Goal: Transaction & Acquisition: Purchase product/service

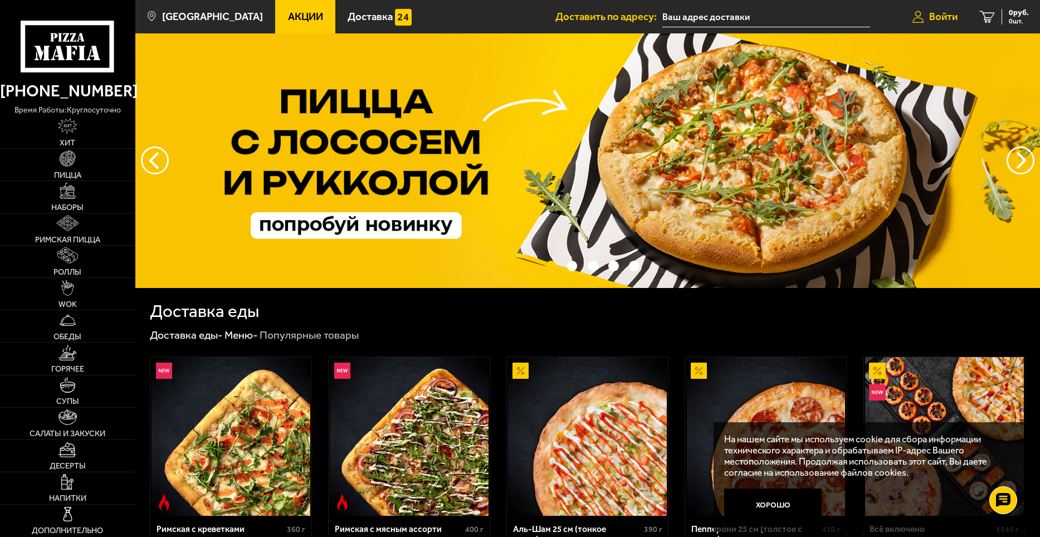
click at [949, 6] on link "Войти" at bounding box center [935, 16] width 67 height 33
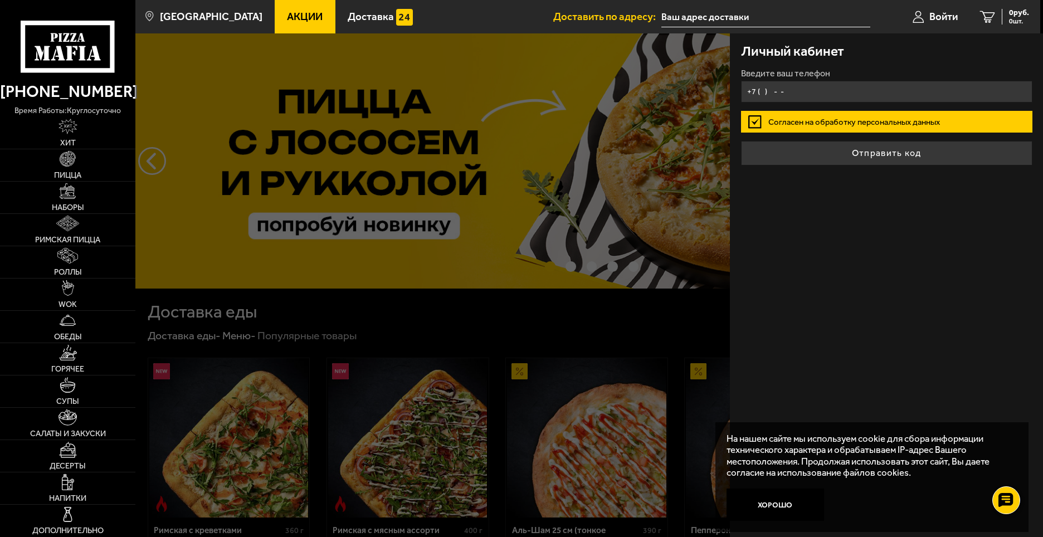
click at [891, 89] on input "+7 ( ) - -" at bounding box center [886, 92] width 291 height 22
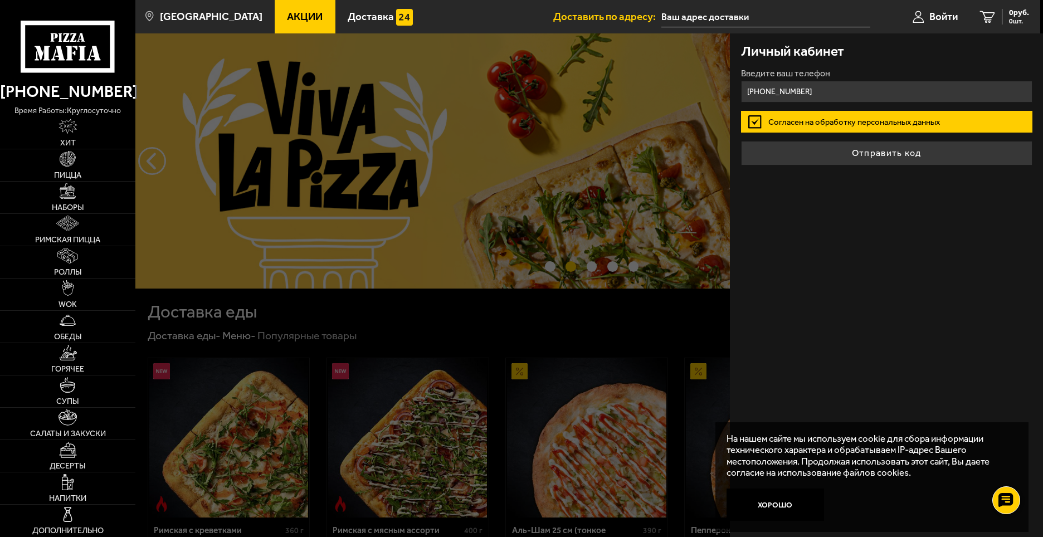
type input "[PHONE_NUMBER]"
click at [741, 141] on button "Отправить код" at bounding box center [886, 153] width 291 height 25
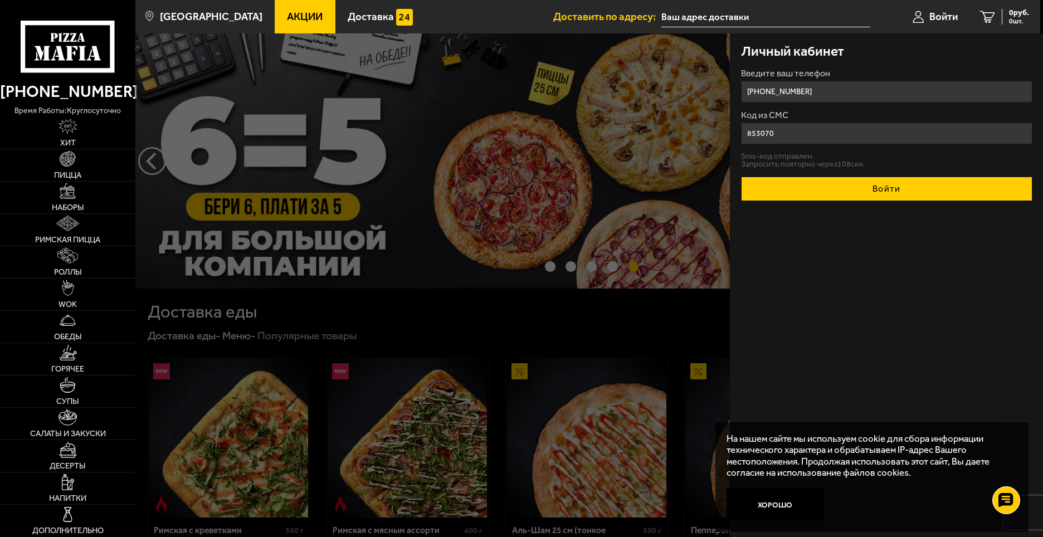
type input "853070"
click at [890, 179] on button "Войти" at bounding box center [886, 189] width 291 height 25
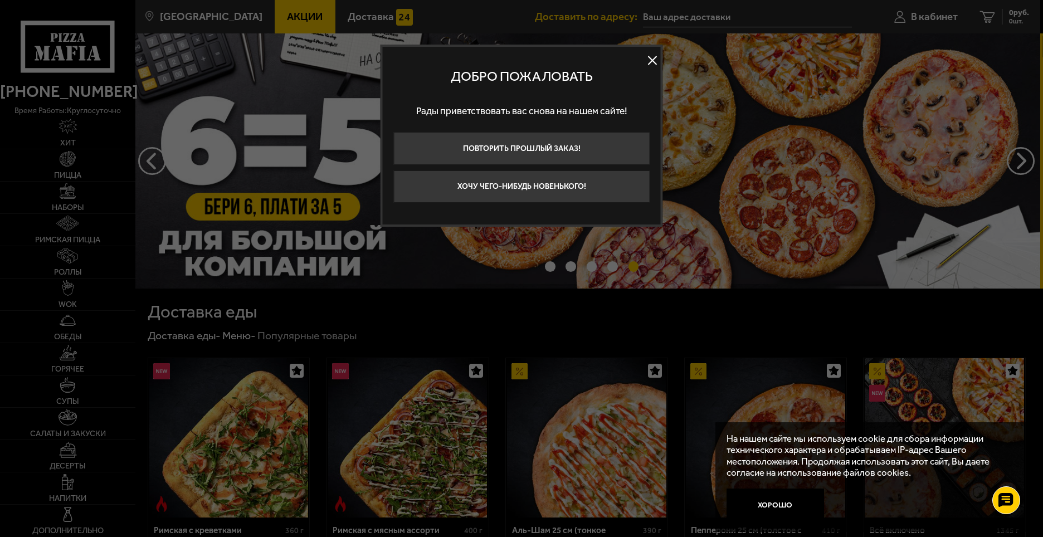
click at [649, 58] on button at bounding box center [652, 60] width 17 height 17
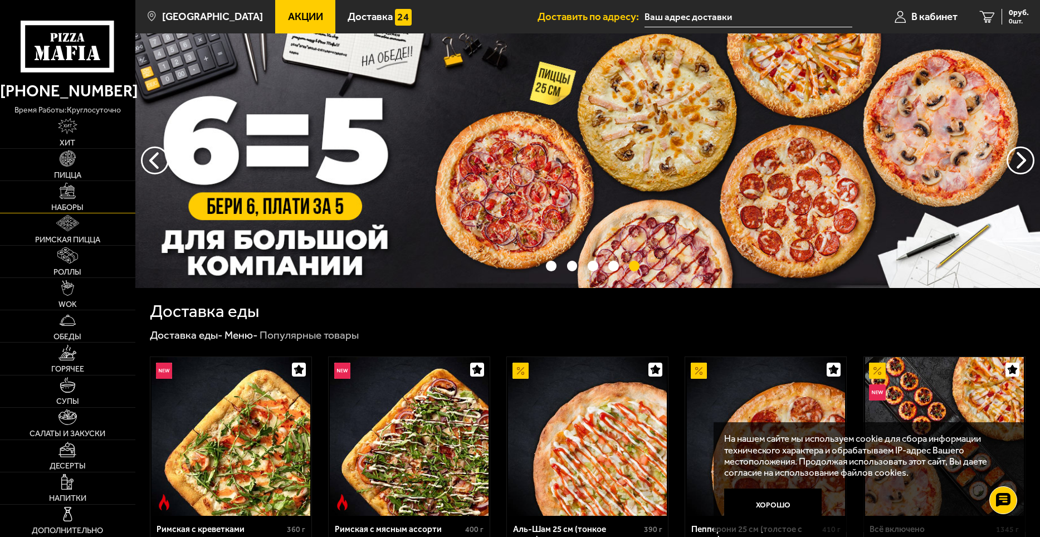
click at [102, 203] on link "Наборы" at bounding box center [67, 197] width 135 height 32
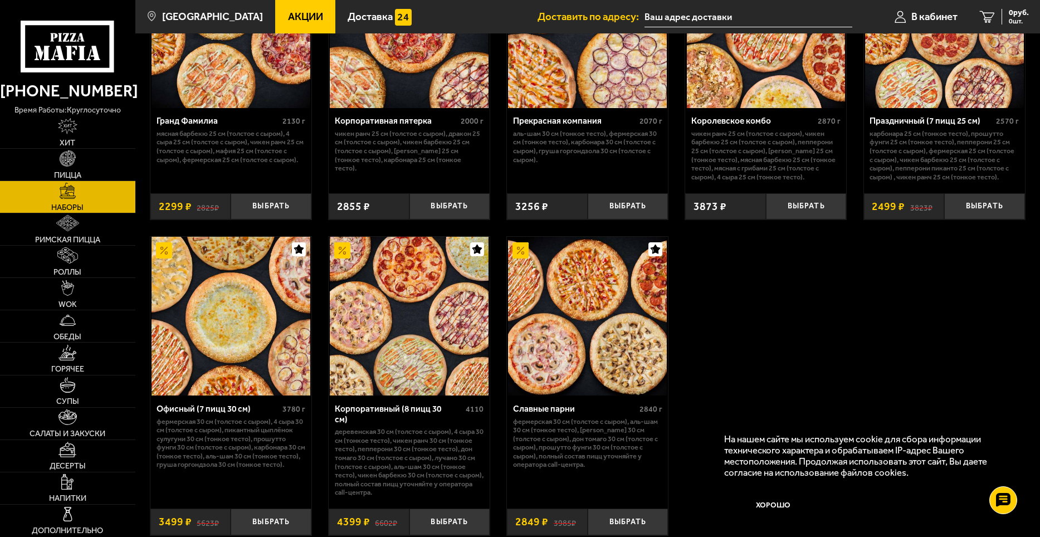
scroll to position [1652, 0]
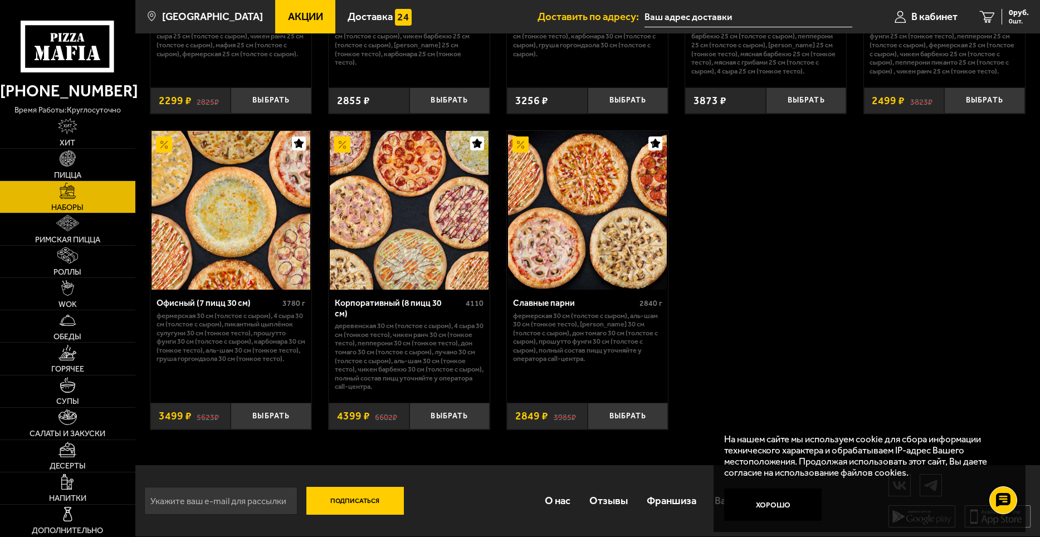
click at [310, 21] on link "Акции" at bounding box center [305, 16] width 60 height 33
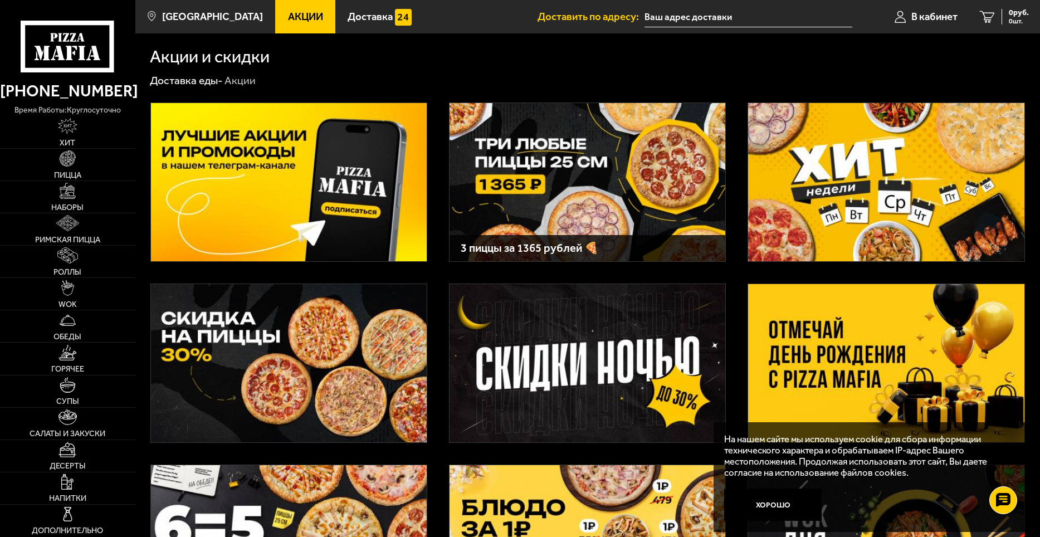
click at [776, 322] on img at bounding box center [886, 363] width 276 height 158
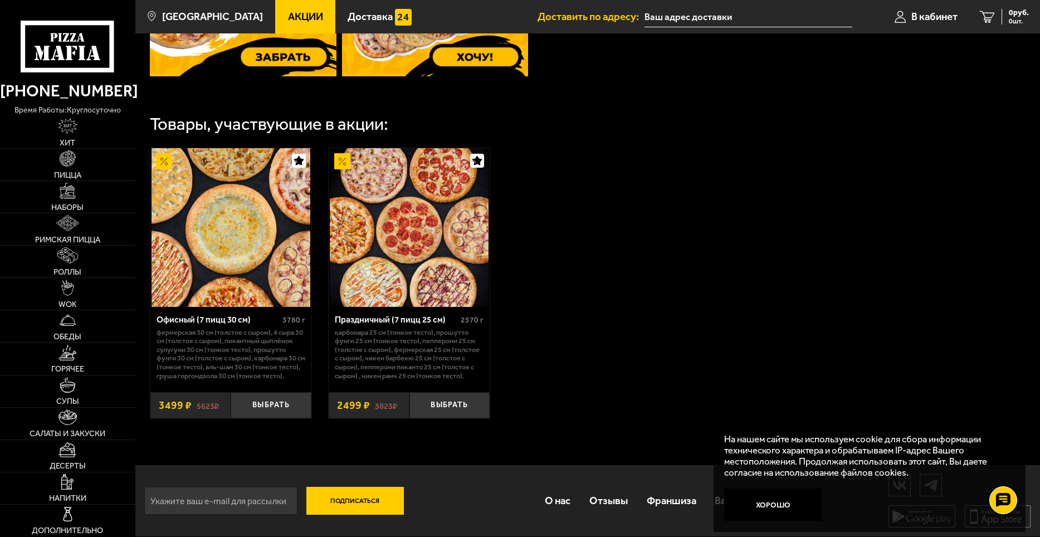
scroll to position [573, 0]
click at [442, 409] on button "Выбрать" at bounding box center [450, 405] width 81 height 27
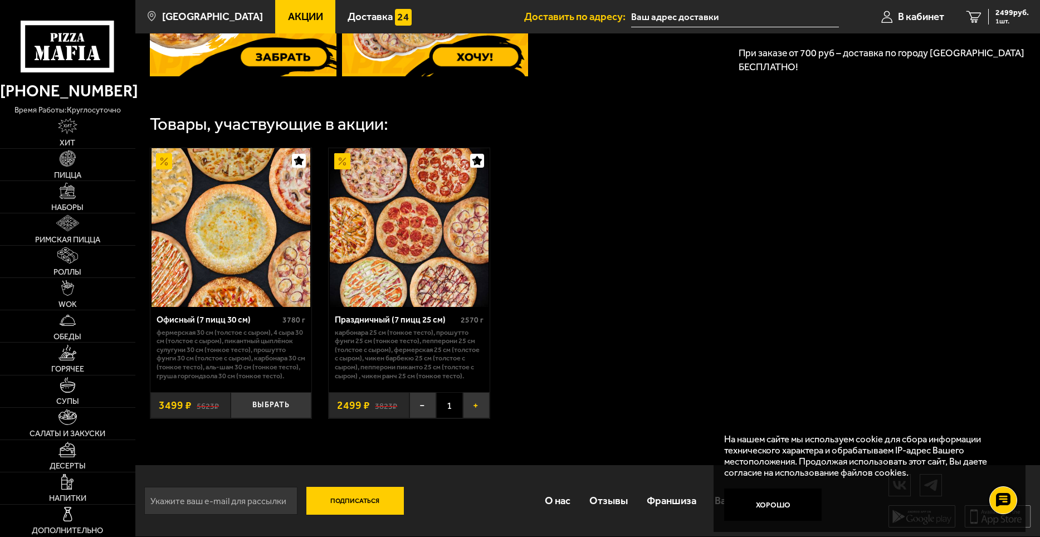
click at [473, 408] on button "+" at bounding box center [476, 405] width 27 height 27
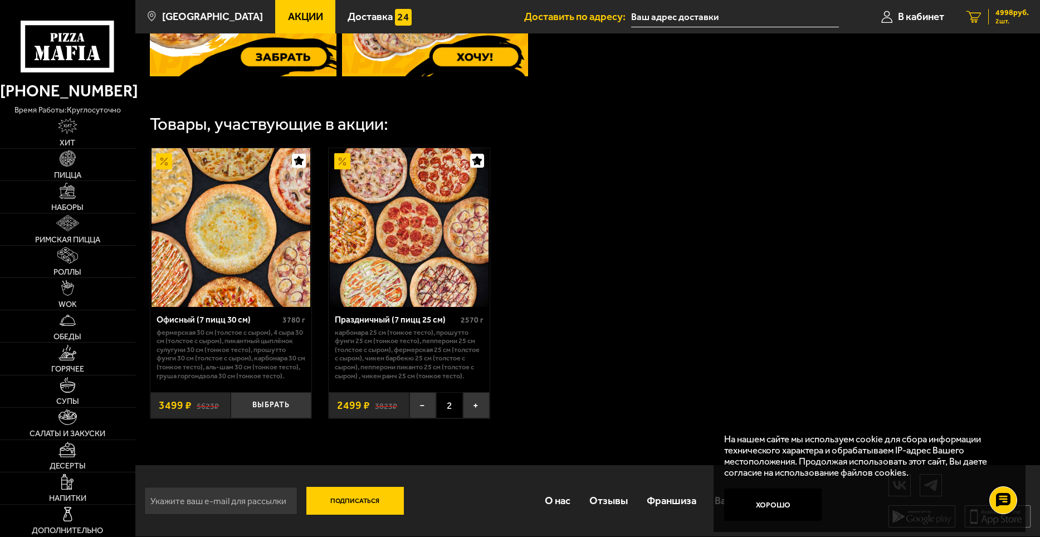
click at [986, 21] on link "2 4998 руб. 2 шт." at bounding box center [998, 16] width 85 height 33
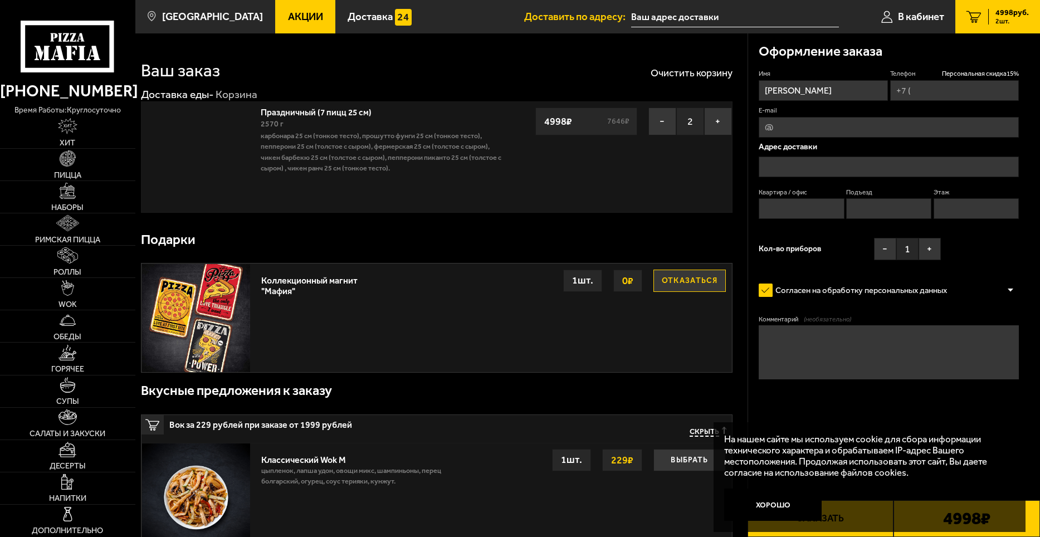
type input "[PHONE_NUMBER]"
type input "[STREET_ADDRESS]"
type input "144"
type input "4"
type input "[STREET_ADDRESS]"
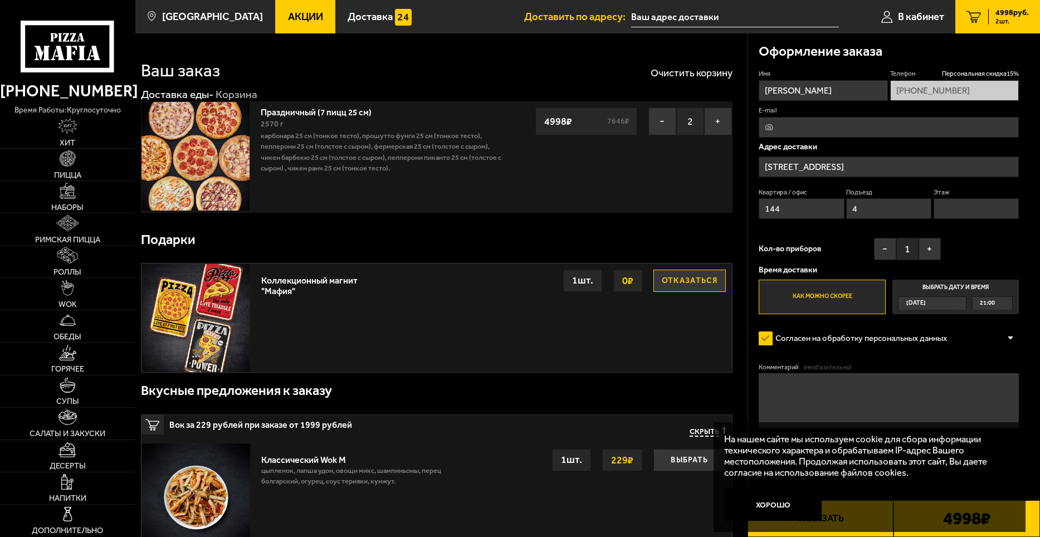
click at [661, 284] on button "Отказаться" at bounding box center [690, 281] width 72 height 22
click at [958, 72] on span "Персональная скидка 15 %" at bounding box center [980, 73] width 77 height 9
click at [927, 101] on div "Имя [PERSON_NAME] скидка 15 % [PHONE_NUMBER] E-mail Адрес доставки [STREET_ADDR…" at bounding box center [889, 191] width 260 height 245
click at [795, 129] on input "E-mail" at bounding box center [889, 127] width 260 height 21
click at [657, 199] on div "Праздничный (7 пицц 25 см) 2570 г Карбонара 25 см (тонкое тесто), Прошутто Фунг…" at bounding box center [437, 156] width 592 height 111
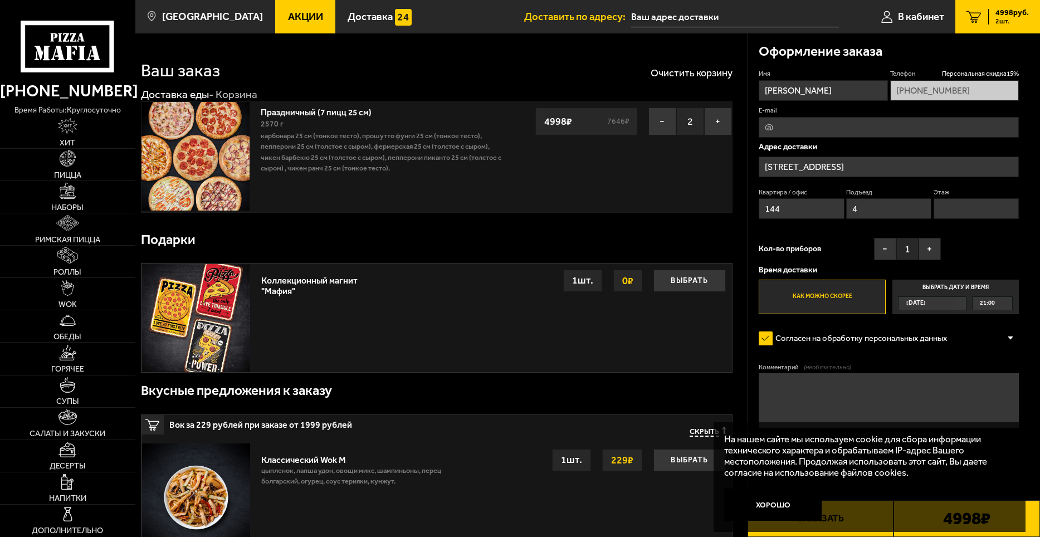
click at [896, 177] on div "Адрес доставки [STREET_ADDRESS]" at bounding box center [889, 184] width 260 height 82
drag, startPoint x: 918, startPoint y: 168, endPoint x: 898, endPoint y: 168, distance: 20.1
click at [898, 168] on input "[STREET_ADDRESS]" at bounding box center [889, 167] width 260 height 21
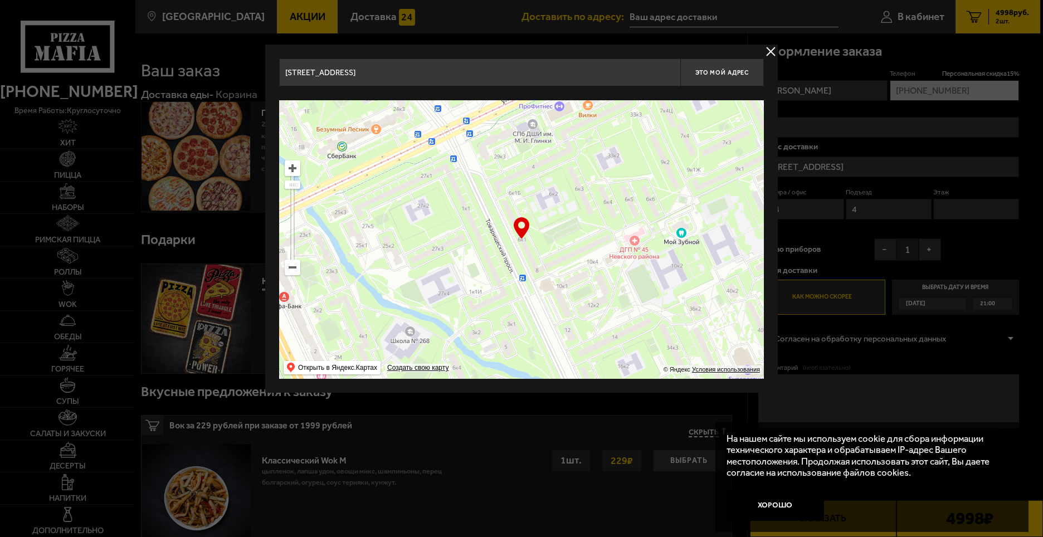
click at [767, 51] on button "delivery type" at bounding box center [771, 52] width 14 height 14
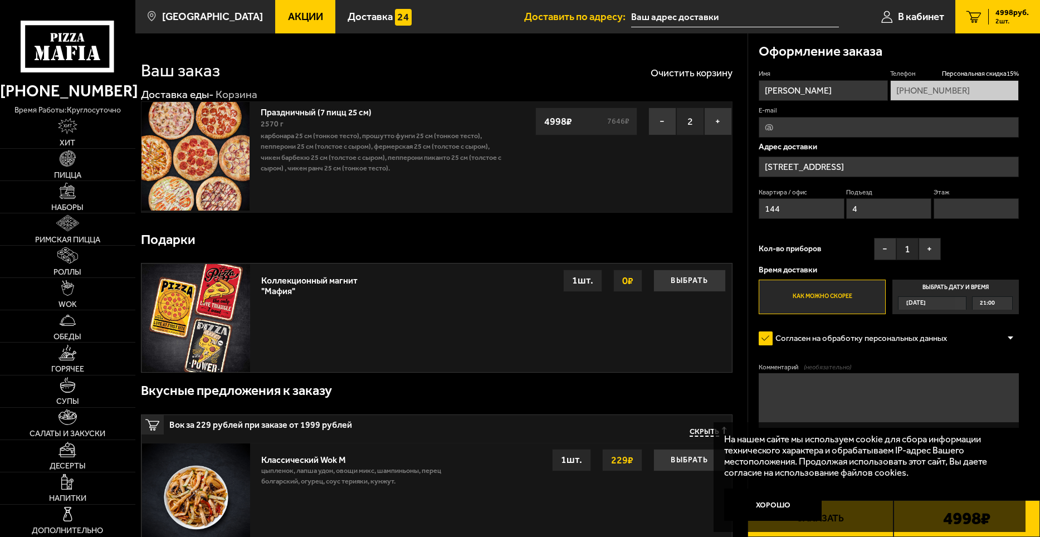
drag, startPoint x: 813, startPoint y: 116, endPoint x: 801, endPoint y: 133, distance: 21.2
click at [813, 117] on fieldset "E-mail" at bounding box center [889, 121] width 260 height 31
drag, startPoint x: 801, startPoint y: 133, endPoint x: 797, endPoint y: 140, distance: 8.2
click at [801, 134] on input "E-mail" at bounding box center [889, 127] width 260 height 21
type input "[EMAIL_ADDRESS][DOMAIN_NAME]"
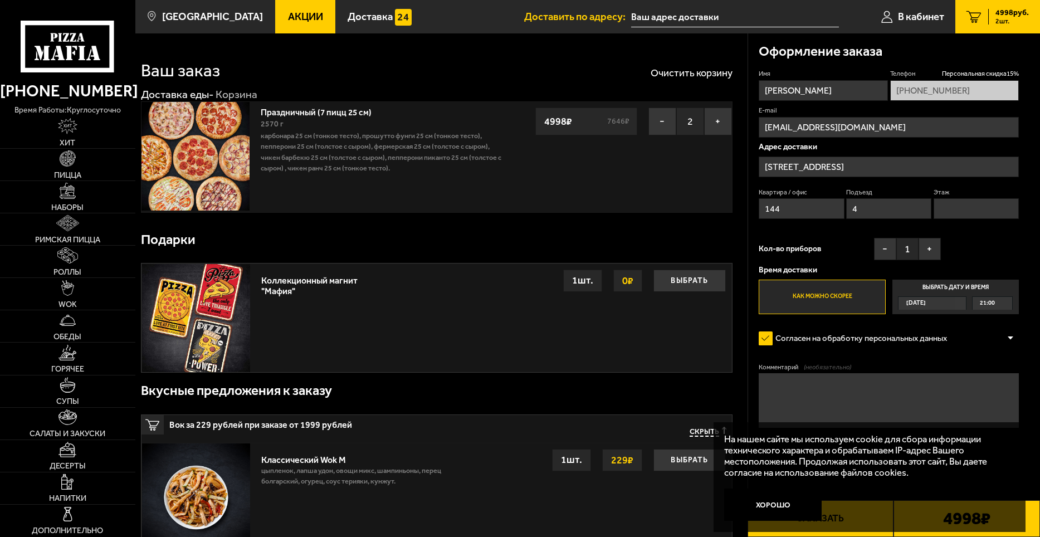
type input "9"
click at [776, 167] on input "[STREET_ADDRESS]" at bounding box center [889, 167] width 260 height 21
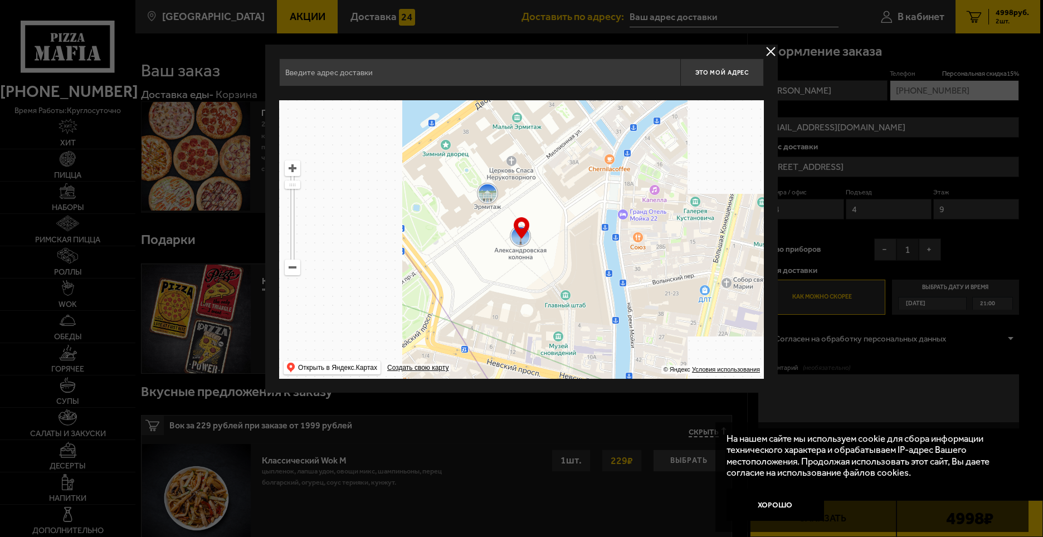
type input "[STREET_ADDRESS]"
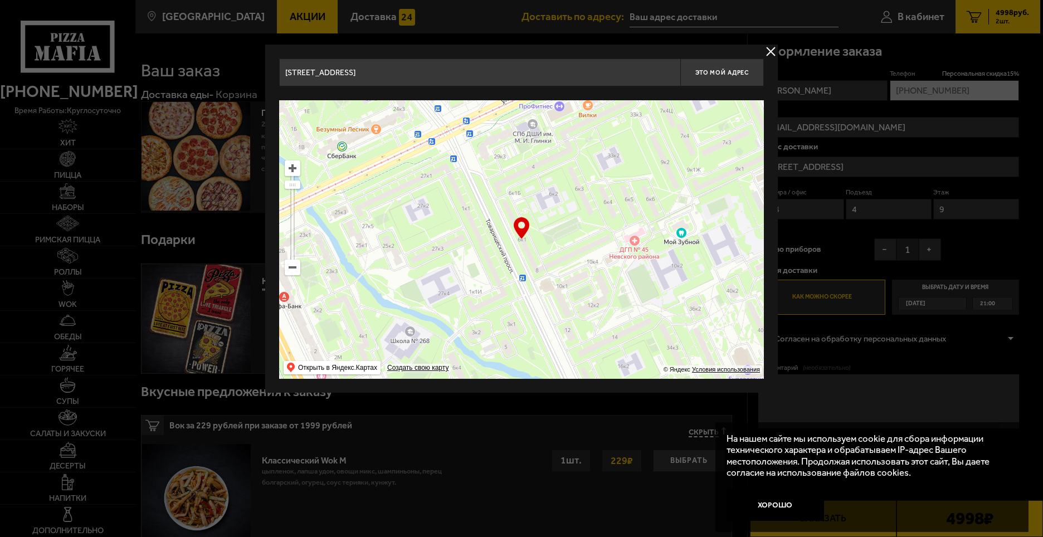
click at [773, 50] on button "delivery type" at bounding box center [771, 52] width 14 height 14
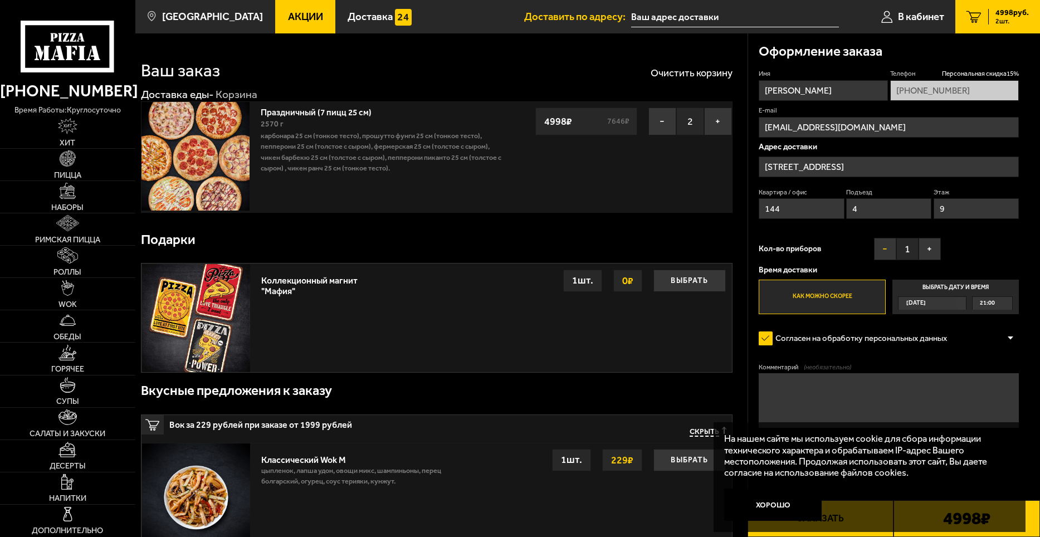
click at [886, 256] on button "−" at bounding box center [885, 249] width 22 height 22
click at [948, 301] on div "[DATE]" at bounding box center [927, 303] width 57 height 12
click at [0, 0] on input "Выбрать дату и время [DATE] 21:00" at bounding box center [0, 0] width 0 height 0
click at [934, 304] on div "[DATE]" at bounding box center [927, 303] width 57 height 12
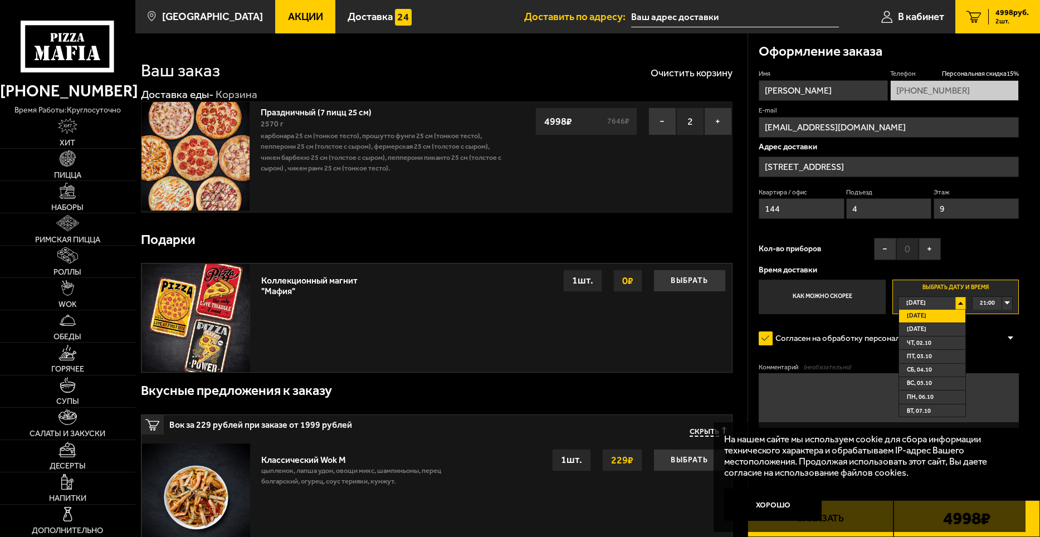
click at [1015, 115] on fieldset "E-mail [EMAIL_ADDRESS][DOMAIN_NAME]" at bounding box center [889, 121] width 260 height 31
click at [816, 401] on textarea "Комментарий (необязательно)" at bounding box center [889, 400] width 260 height 54
click at [937, 335] on li "[DATE]" at bounding box center [932, 329] width 66 height 13
click at [990, 303] on span "00:00" at bounding box center [987, 303] width 15 height 12
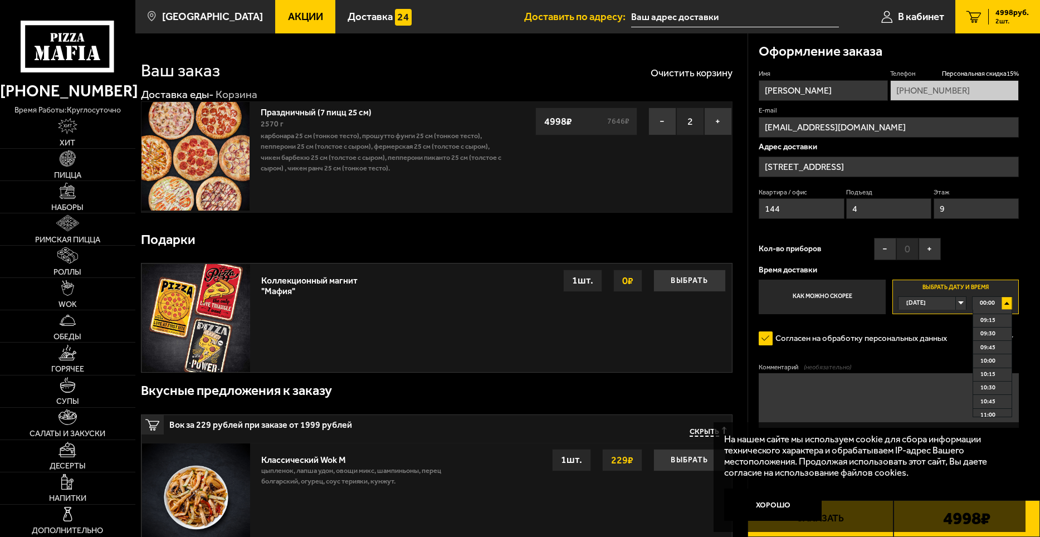
scroll to position [502, 0]
click at [995, 360] on span "10:00" at bounding box center [988, 356] width 15 height 12
click at [874, 173] on input "[STREET_ADDRESS]" at bounding box center [889, 167] width 260 height 21
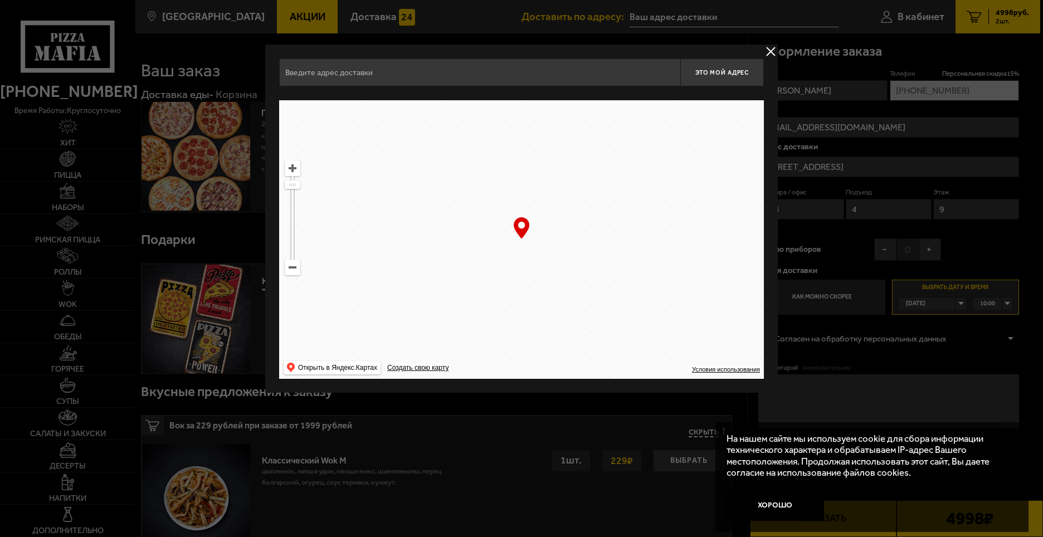
type input "[STREET_ADDRESS]"
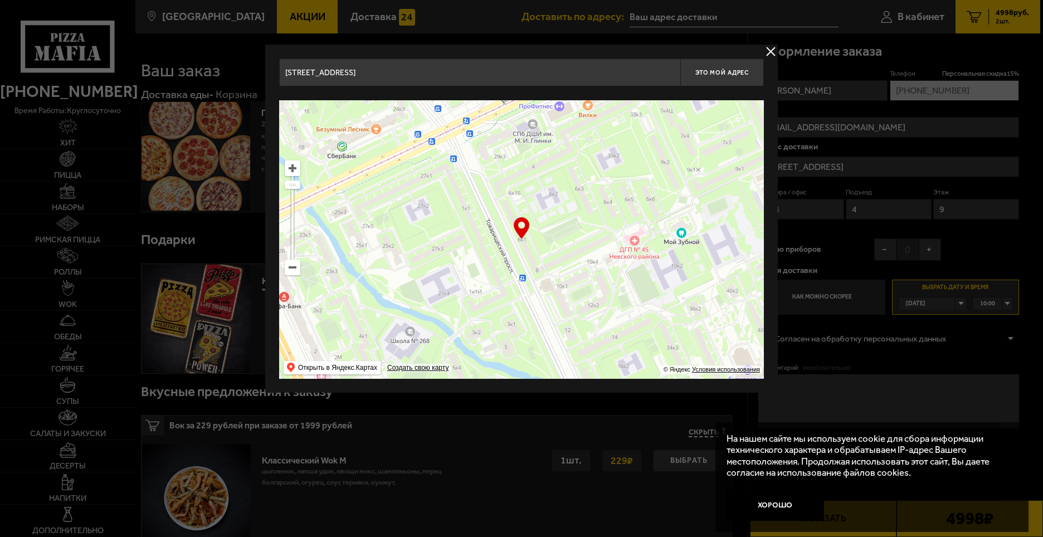
click at [768, 47] on button "delivery type" at bounding box center [771, 52] width 14 height 14
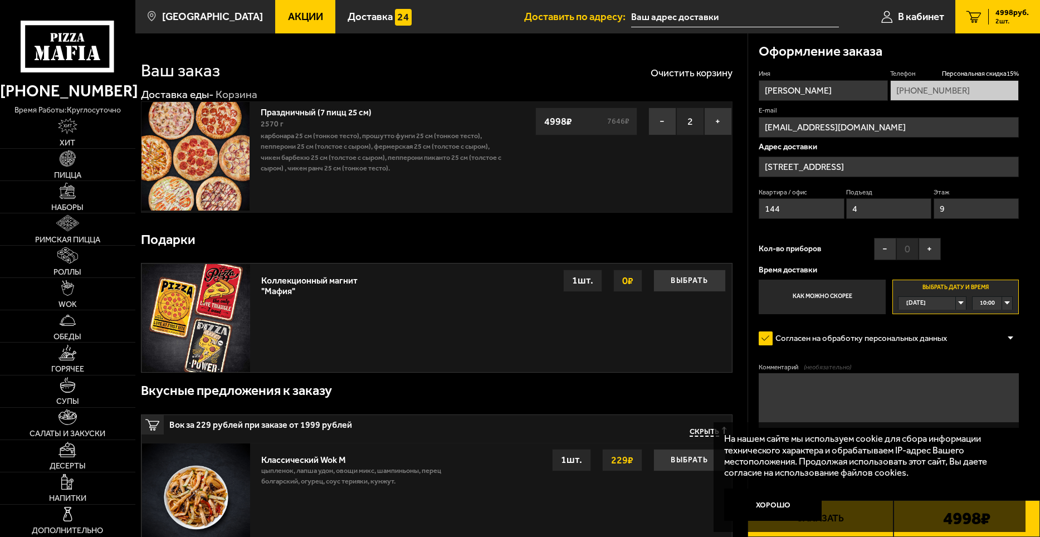
click at [857, 163] on input "[STREET_ADDRESS]" at bounding box center [889, 167] width 260 height 21
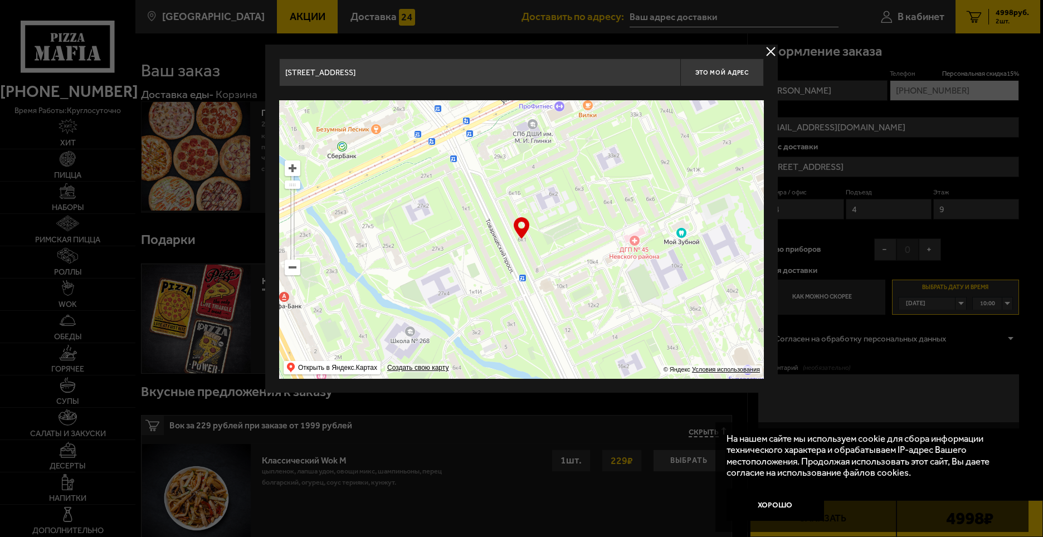
drag, startPoint x: 408, startPoint y: 82, endPoint x: 252, endPoint y: 75, distance: 155.6
paste input "лощадь [STREET_ADDRESS]"
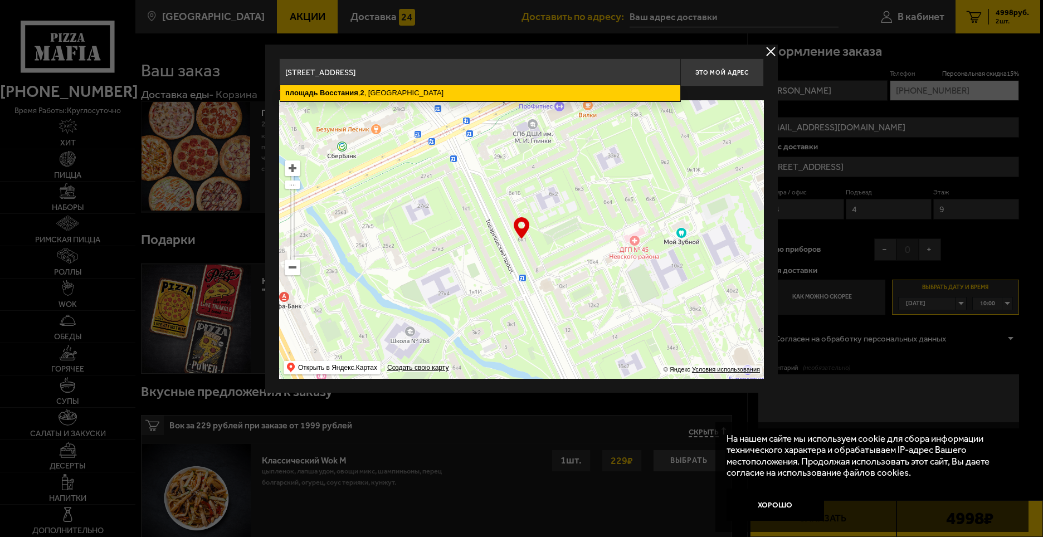
click at [461, 88] on ymaps "[STREET_ADDRESS]" at bounding box center [480, 93] width 400 height 16
type input "[STREET_ADDRESS]"
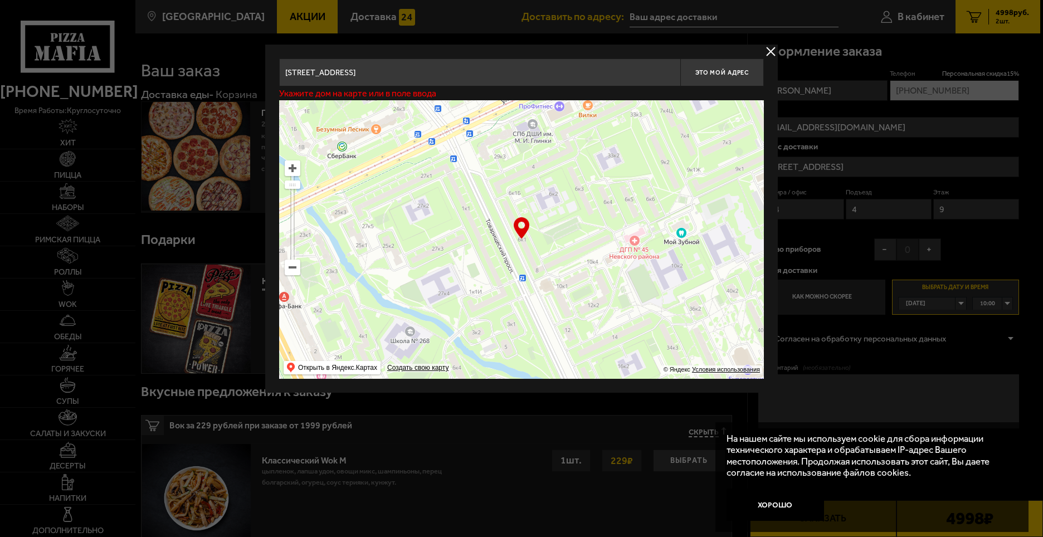
type input "[GEOGRAPHIC_DATA], 2"
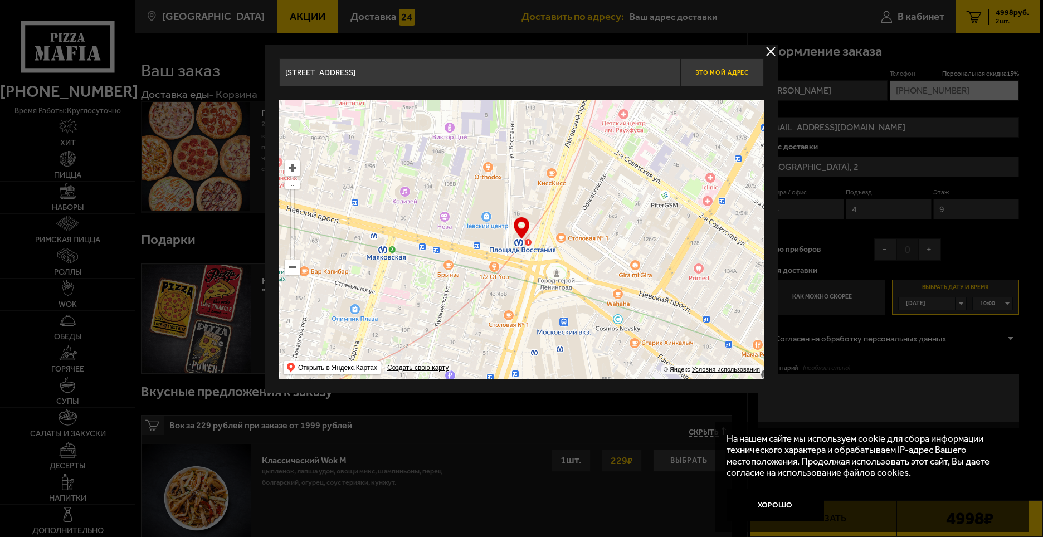
click at [717, 70] on span "Это мой адрес" at bounding box center [721, 72] width 53 height 7
type input "[GEOGRAPHIC_DATA], 2"
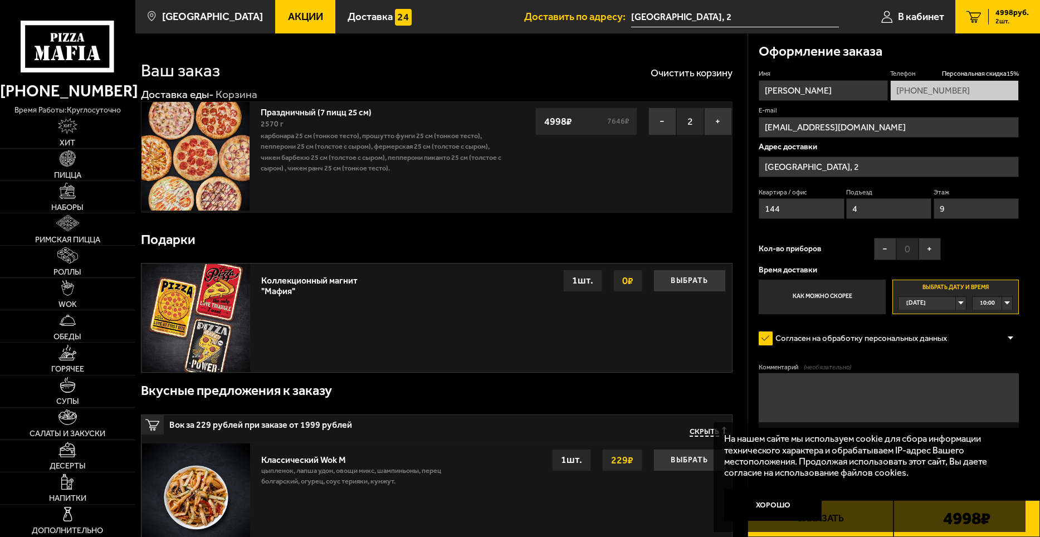
drag, startPoint x: 785, startPoint y: 199, endPoint x: 738, endPoint y: 197, distance: 46.8
drag, startPoint x: 875, startPoint y: 215, endPoint x: 827, endPoint y: 208, distance: 48.5
click at [827, 208] on div "Квартира / офис Подъезд 4 Этаж 9" at bounding box center [889, 206] width 260 height 37
drag, startPoint x: 962, startPoint y: 205, endPoint x: 923, endPoint y: 205, distance: 39.0
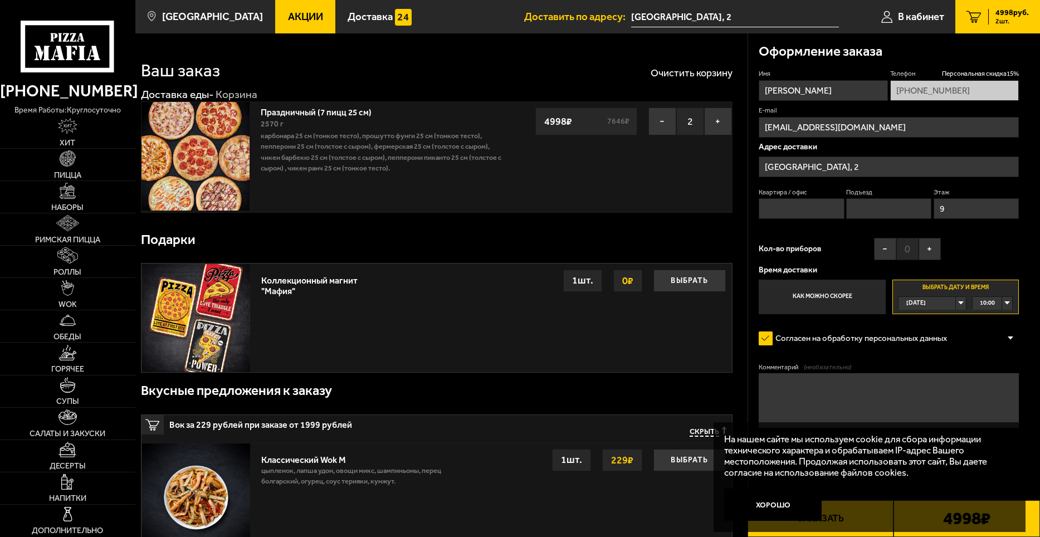
click at [941, 205] on input "9" at bounding box center [976, 208] width 85 height 21
click at [821, 387] on textarea "Комментарий (необязательно)" at bounding box center [889, 400] width 260 height 54
click at [930, 60] on div "Оформление заказа" at bounding box center [889, 51] width 260 height 36
click at [819, 386] on textarea "[PERSON_NAME] - 931" at bounding box center [889, 400] width 260 height 54
click at [819, 389] on textarea "[PERSON_NAME] - [PHONE_NUMBER]" at bounding box center [889, 400] width 260 height 54
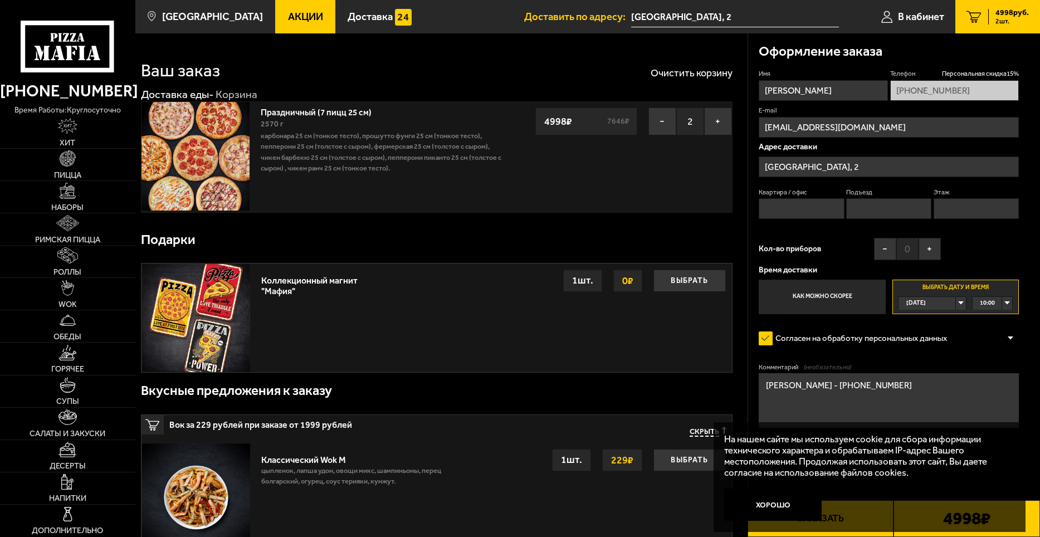
click at [829, 388] on textarea "[PERSON_NAME] - [PHONE_NUMBER]" at bounding box center [889, 400] width 260 height 54
click at [826, 388] on textarea "[PERSON_NAME] - [PHONE_NUMBER]" at bounding box center [889, 400] width 260 height 54
click at [838, 390] on textarea "[PERSON_NAME] - [PHONE_NUMBER]" at bounding box center [889, 400] width 260 height 54
click at [869, 395] on textarea "[PERSON_NAME] - 931 944 21 96" at bounding box center [889, 400] width 260 height 54
click at [795, 390] on textarea "[PERSON_NAME] - 931 944 21 96" at bounding box center [889, 400] width 260 height 54
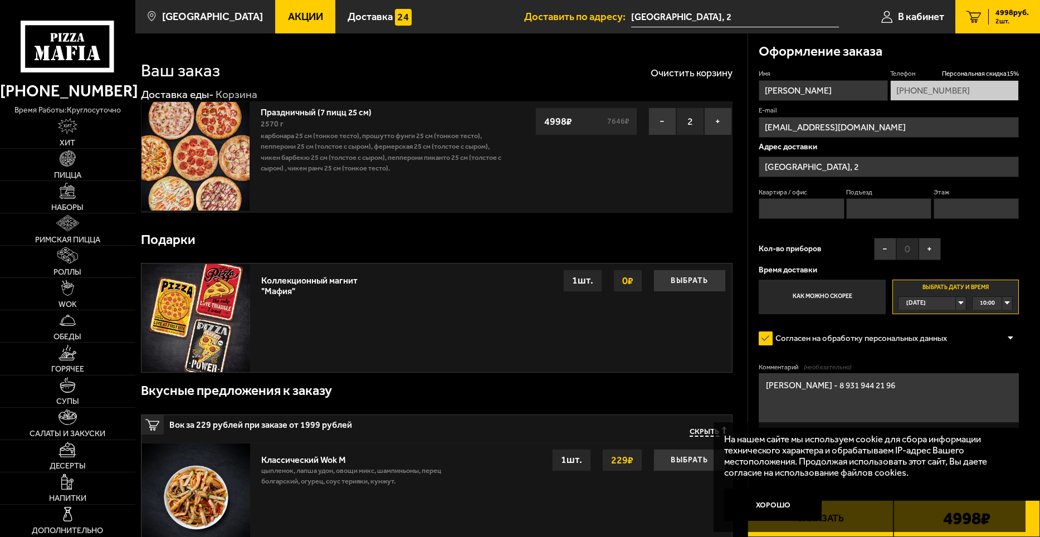
click at [916, 393] on textarea "[PERSON_NAME] - 8 931 944 21 96" at bounding box center [889, 400] width 260 height 54
click at [773, 402] on textarea "[PERSON_NAME] - 8 931 944 21 96 ПРошу доставить" at bounding box center [889, 400] width 260 height 54
drag, startPoint x: 878, startPoint y: 391, endPoint x: 875, endPoint y: 401, distance: 10.6
click at [878, 392] on textarea "[PERSON_NAME] - 8 931 944 21 96 Прошу доставить" at bounding box center [889, 400] width 260 height 54
click at [982, 402] on textarea "[PERSON_NAME] - 8 931 944 21 96 Прошу доставить к станции [GEOGRAPHIC_DATA]. [G…" at bounding box center [889, 400] width 260 height 54
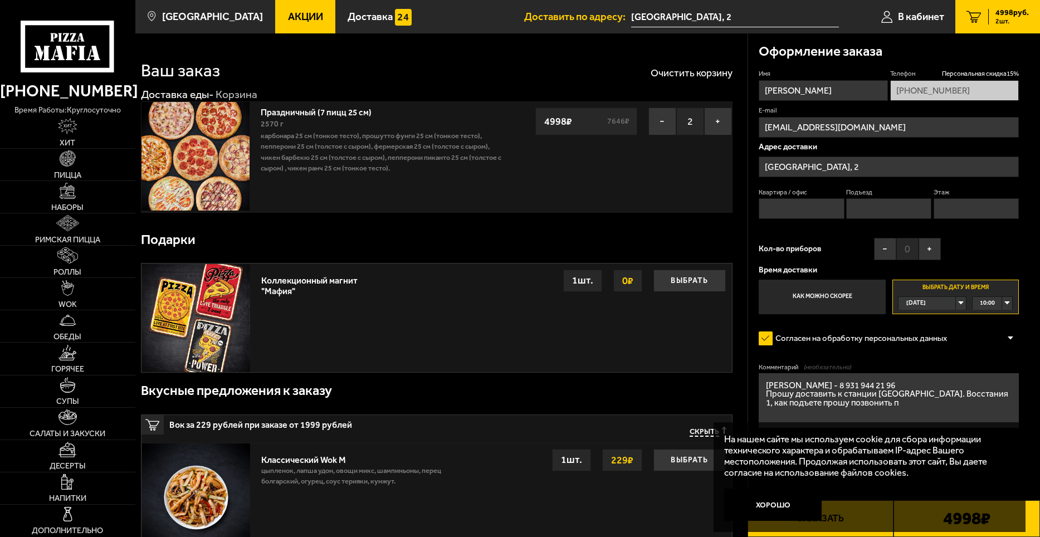
click at [777, 411] on textarea "[PERSON_NAME] - 8 931 944 21 96 Прошу доставить к станции [GEOGRAPHIC_DATA]. Во…" at bounding box center [889, 400] width 260 height 54
click at [786, 410] on textarea "[PERSON_NAME] - 8 931 944 21 96 Прошу доставить к станции [GEOGRAPHIC_DATA]. Во…" at bounding box center [889, 400] width 260 height 54
click at [873, 412] on textarea "[PERSON_NAME] - 8 931 944 21 96 Прошу доставить к станции [GEOGRAPHIC_DATA]. Во…" at bounding box center [889, 400] width 260 height 54
click at [789, 397] on textarea "[PERSON_NAME] - 8 931 944 21 96 Прошу доставить к станции [GEOGRAPHIC_DATA]. Во…" at bounding box center [889, 400] width 260 height 54
click at [836, 383] on textarea "[PERSON_NAME] - 8 931 944 21 96 Прошу доставить к станции [GEOGRAPHIC_DATA]. Во…" at bounding box center [889, 400] width 260 height 54
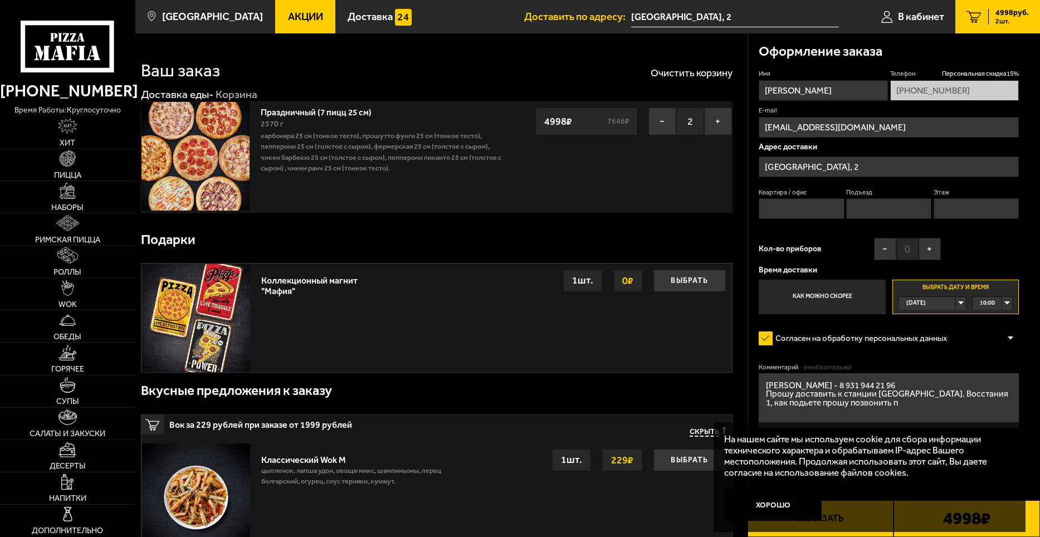
click at [1001, 394] on textarea "[PERSON_NAME] - 8 931 944 21 96 Прошу доставить к станции [GEOGRAPHIC_DATA]. Во…" at bounding box center [889, 400] width 260 height 54
drag, startPoint x: 789, startPoint y: 406, endPoint x: 790, endPoint y: 422, distance: 16.2
click at [789, 405] on textarea "[PERSON_NAME] - 8 931 944 21 96 Прошу доставить к станции [GEOGRAPHIC_DATA]. Во…" at bounding box center [889, 400] width 260 height 54
click at [922, 403] on textarea "[PERSON_NAME] - 8 931 944 21 96 Прошу доставить к станции [GEOGRAPHIC_DATA]. Во…" at bounding box center [889, 400] width 260 height 54
click at [809, 402] on textarea "[PERSON_NAME] - 8 931 944 21 96 Прошу доставить к станции [GEOGRAPHIC_DATA]. Во…" at bounding box center [889, 400] width 260 height 54
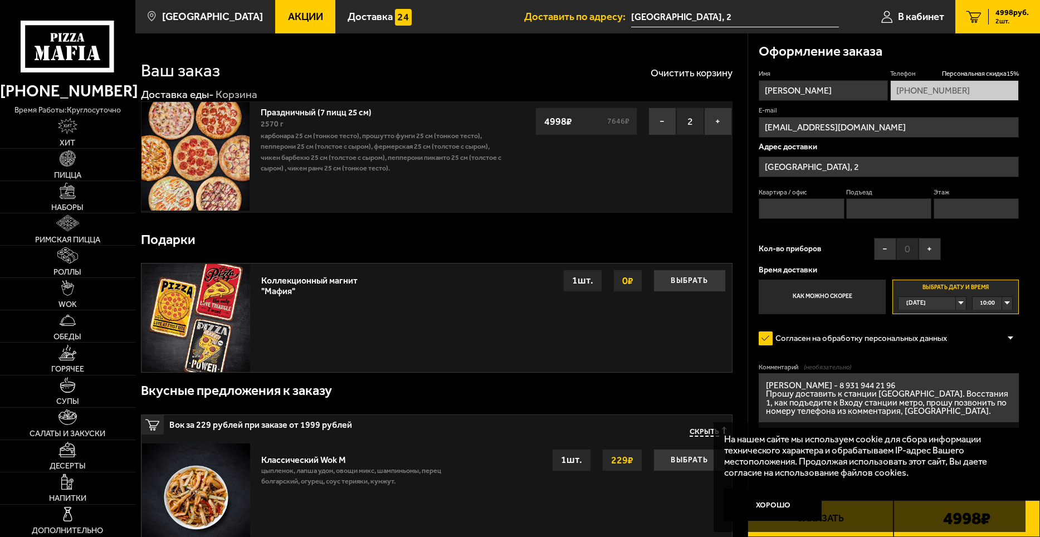
drag, startPoint x: 844, startPoint y: 392, endPoint x: 815, endPoint y: 402, distance: 30.0
click at [815, 402] on textarea "[PERSON_NAME] - 8 931 944 21 96 Прошу доставить к станции [GEOGRAPHIC_DATA]. Во…" at bounding box center [889, 400] width 260 height 54
click at [924, 391] on textarea "[PERSON_NAME] - 8 931 944 21 96 Прошу доставить к Входу станции метро, прошу по…" at bounding box center [889, 400] width 260 height 54
drag, startPoint x: 800, startPoint y: 402, endPoint x: 776, endPoint y: 405, distance: 24.2
click at [776, 405] on textarea "[PERSON_NAME] - 8 931 944 21 96 Прошу доставить к Входу станции метро [GEOGRAPH…" at bounding box center [889, 400] width 260 height 54
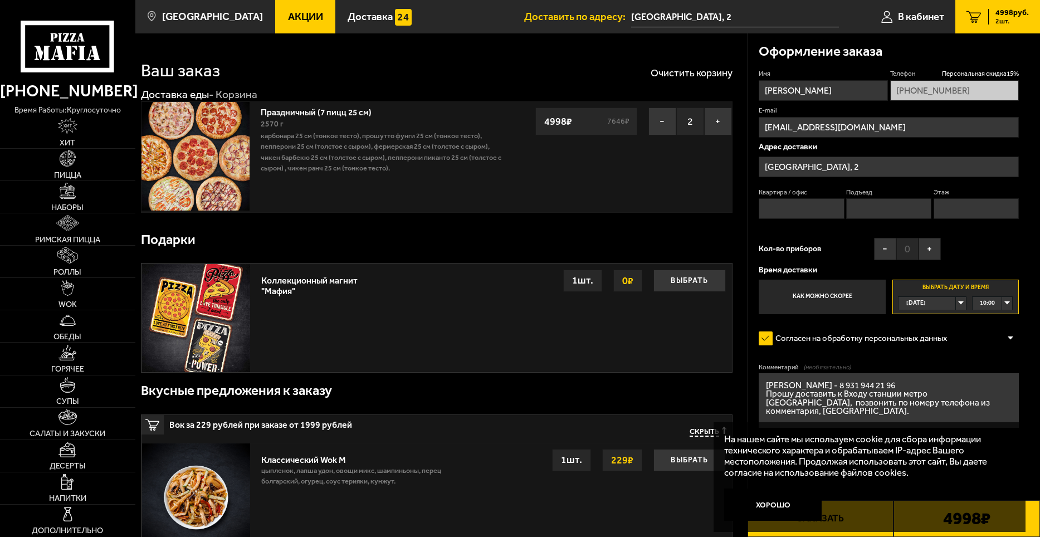
click at [994, 404] on textarea "[PERSON_NAME] - 8 931 944 21 96 Прошу доставить к Входу станции метро [GEOGRAPH…" at bounding box center [889, 400] width 260 height 54
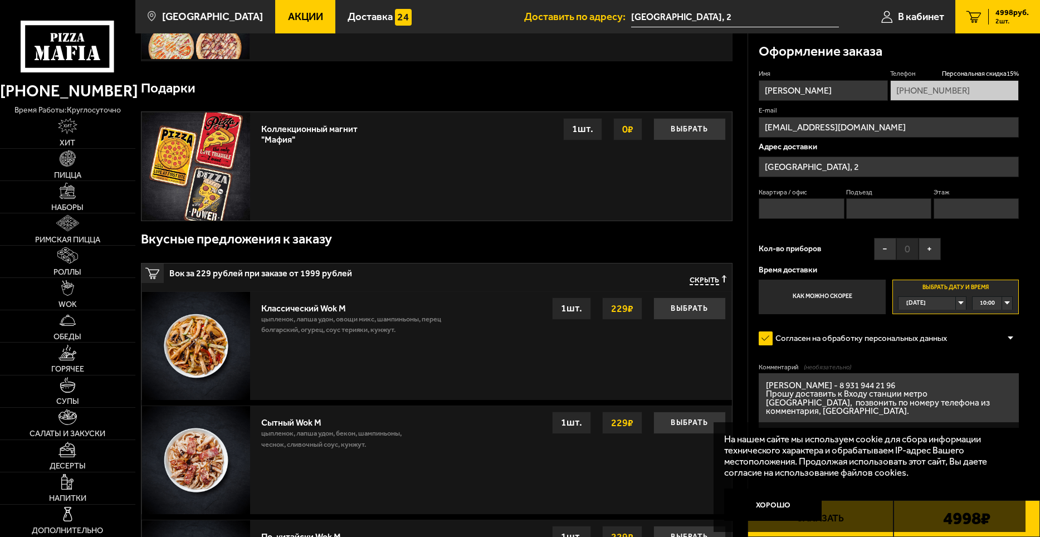
scroll to position [167, 0]
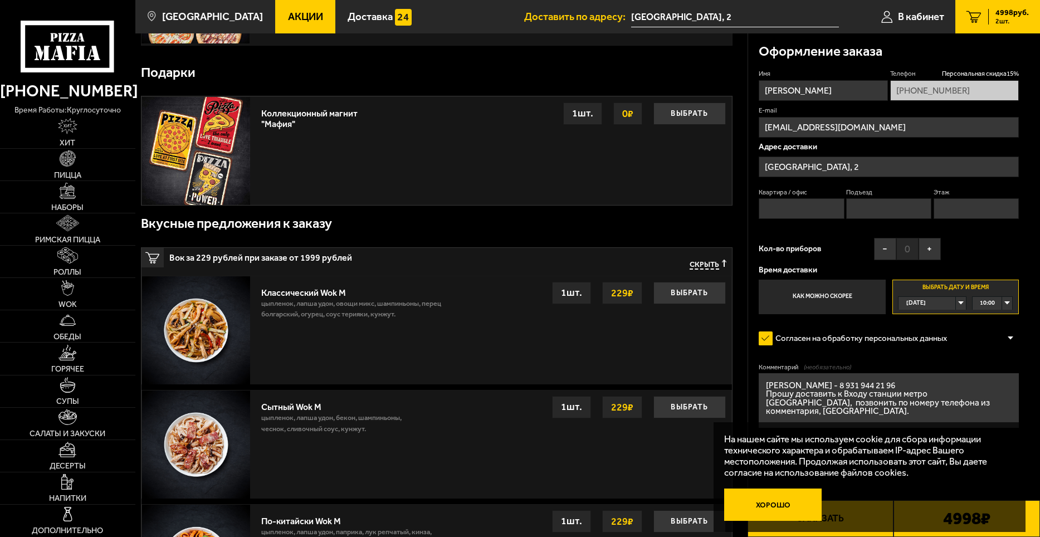
type textarea "[PERSON_NAME] - 8 931 944 21 96 Прошу доставить к Входу станции метро [GEOGRAPH…"
drag, startPoint x: 810, startPoint y: 500, endPoint x: 830, endPoint y: 495, distance: 21.4
click at [810, 500] on button "Хорошо" at bounding box center [773, 505] width 98 height 32
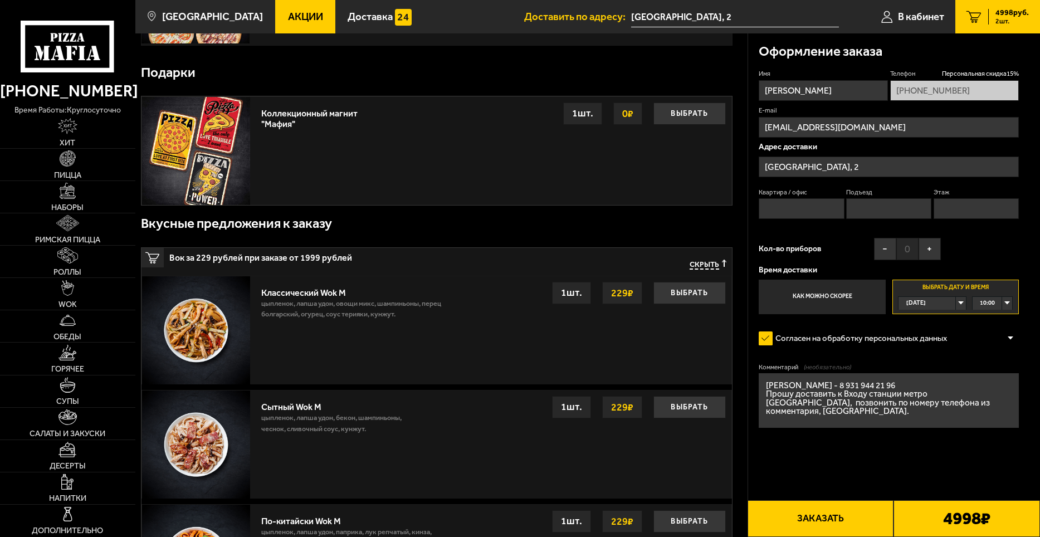
click at [937, 413] on textarea "[PERSON_NAME] - 8 931 944 21 96 Прошу доставить к Входу станции метро [GEOGRAPH…" at bounding box center [889, 400] width 260 height 54
drag, startPoint x: 863, startPoint y: 392, endPoint x: 780, endPoint y: 391, distance: 83.0
click at [780, 391] on textarea "[PERSON_NAME] - 8 931 944 21 96 Прошу доставить к Входу станции метро [GEOGRAPH…" at bounding box center [889, 400] width 260 height 54
click at [860, 414] on textarea "[PERSON_NAME] - 8 931 944 21 96 Прошу доставить к Входу станции метро [GEOGRAPH…" at bounding box center [889, 400] width 260 height 54
click at [860, 522] on button "Заказать" at bounding box center [821, 518] width 147 height 37
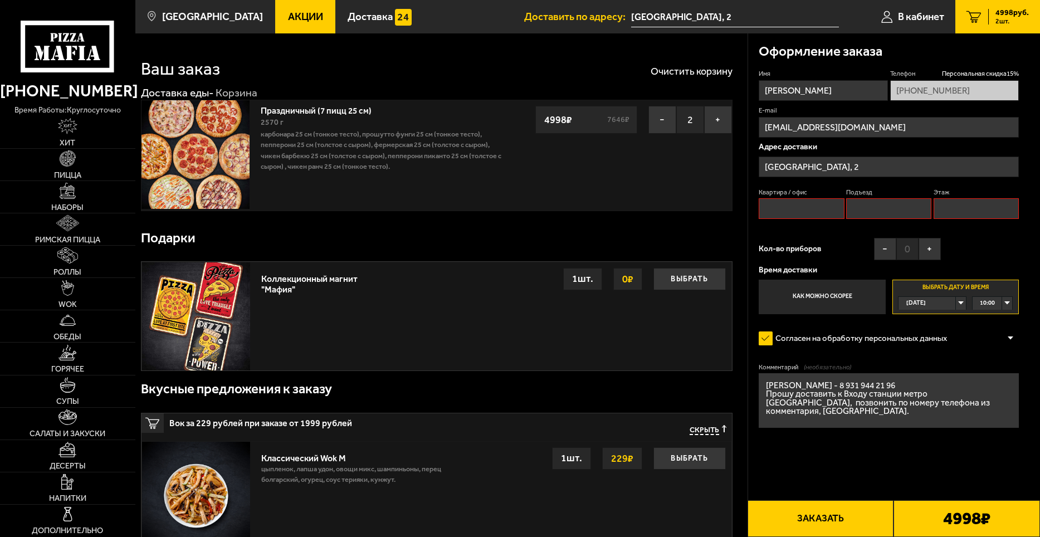
scroll to position [0, 0]
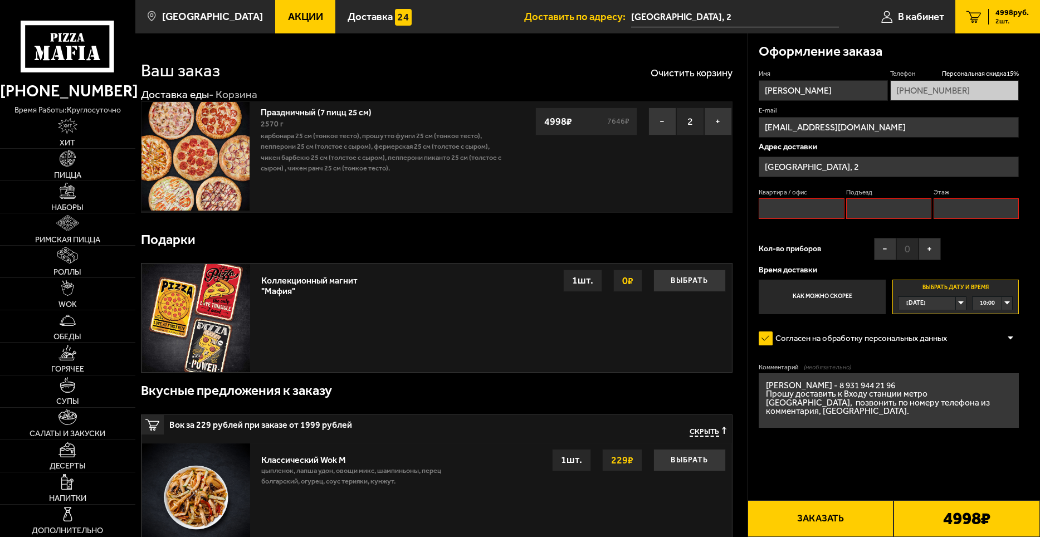
click at [801, 194] on label "Квартира / офис" at bounding box center [801, 192] width 85 height 9
click at [801, 198] on input "Квартира / офис" at bounding box center [801, 208] width 85 height 21
click at [806, 209] on input "Квартира / офис" at bounding box center [801, 208] width 85 height 21
drag, startPoint x: 887, startPoint y: 204, endPoint x: 911, endPoint y: 213, distance: 25.6
click at [887, 206] on input "Подъезд" at bounding box center [888, 208] width 85 height 21
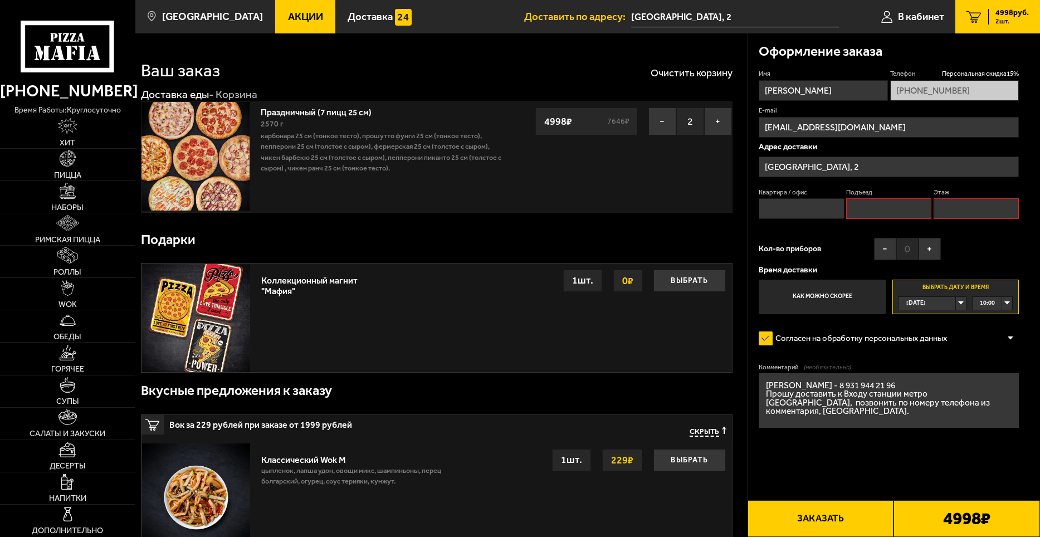
drag, startPoint x: 967, startPoint y: 208, endPoint x: 979, endPoint y: 210, distance: 11.8
click at [967, 208] on input "Этаж" at bounding box center [976, 208] width 85 height 21
drag, startPoint x: 909, startPoint y: 208, endPoint x: 905, endPoint y: 214, distance: 7.6
click at [908, 210] on input "Подъезд" at bounding box center [888, 208] width 85 height 21
click at [806, 213] on input "Квартира / офис" at bounding box center [801, 208] width 85 height 21
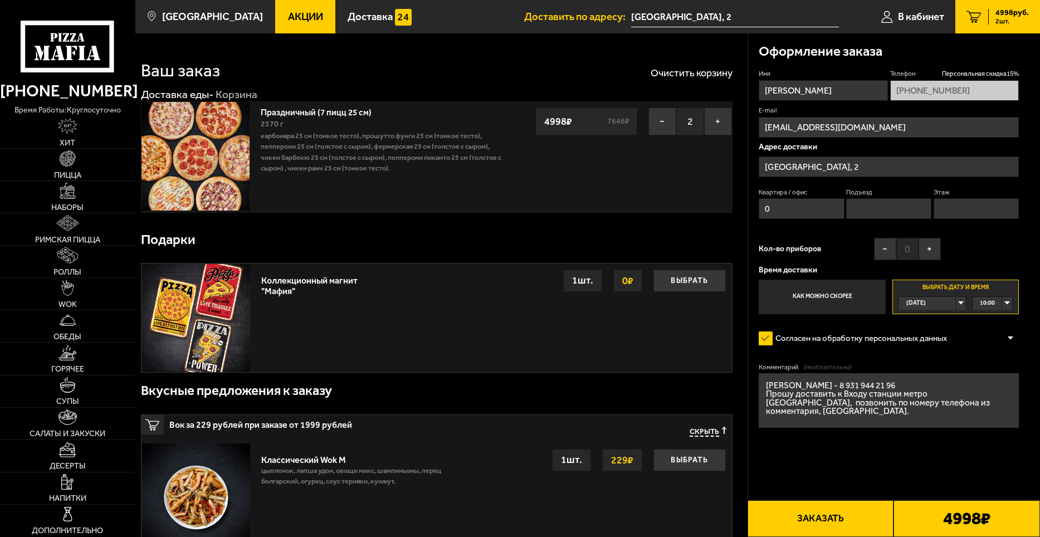
type input "0"
click at [868, 211] on input "0" at bounding box center [888, 208] width 85 height 21
type input "0"
drag, startPoint x: 955, startPoint y: 207, endPoint x: 965, endPoint y: 211, distance: 10.8
click at [956, 207] on input "Этаж" at bounding box center [976, 208] width 85 height 21
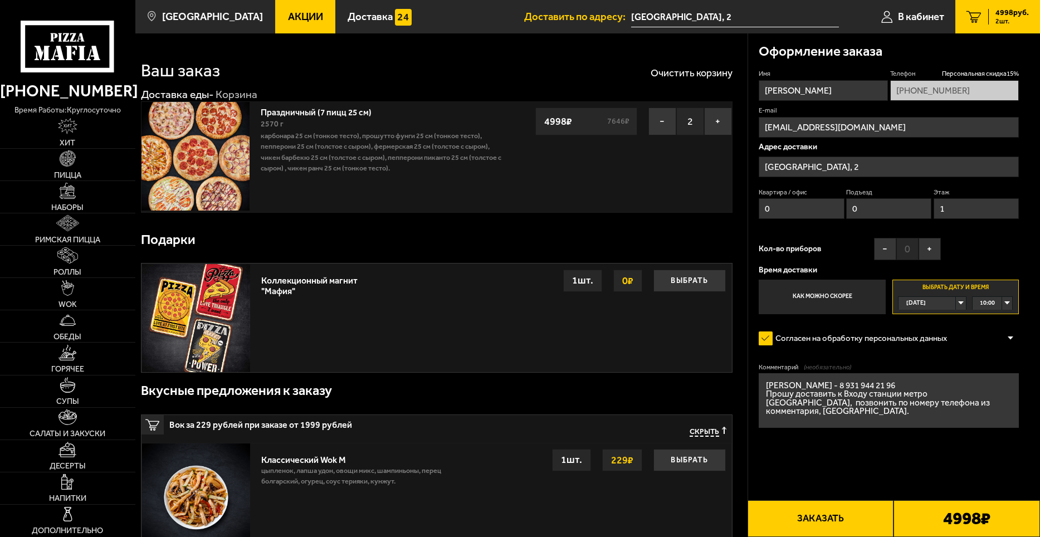
type input "1"
drag, startPoint x: 866, startPoint y: 357, endPoint x: 874, endPoint y: 366, distance: 12.2
click at [868, 363] on form "Имя [PERSON_NAME] Телефон Персональная скидка 15 % [PHONE_NUMBER] E-mail [EMAIL…" at bounding box center [889, 280] width 260 height 422
click at [849, 504] on button "Заказать" at bounding box center [821, 518] width 147 height 37
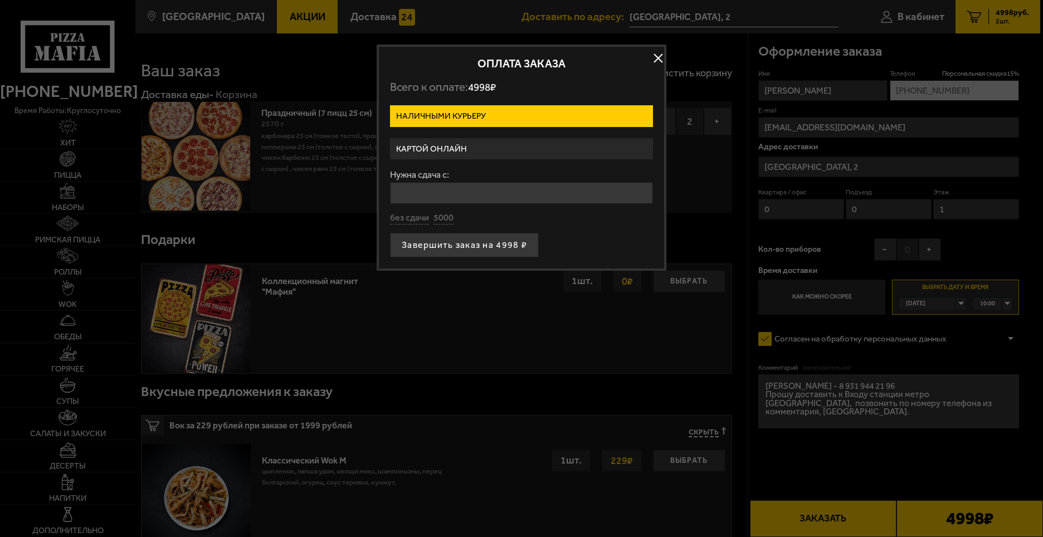
click at [502, 111] on label "Наличными курьеру" at bounding box center [521, 116] width 263 height 22
click at [0, 0] on input "Наличными курьеру" at bounding box center [0, 0] width 0 height 0
click at [465, 196] on input "Нужна сдача с:" at bounding box center [521, 193] width 263 height 22
type input "5000"
click at [444, 217] on button "5000" at bounding box center [444, 218] width 20 height 12
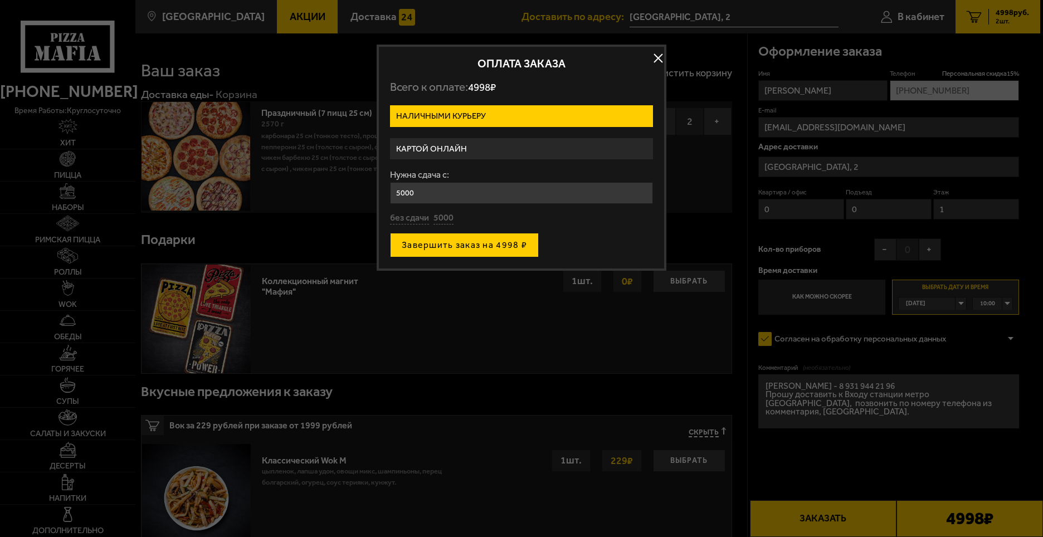
click at [511, 254] on button "Завершить заказ на 4998 ₽" at bounding box center [464, 245] width 149 height 25
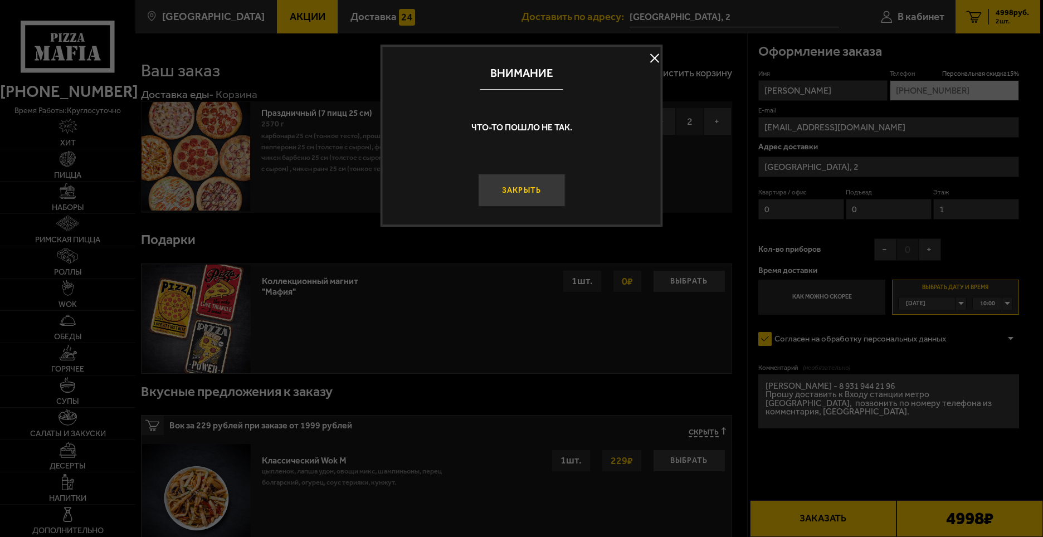
click at [524, 199] on button "Закрыть" at bounding box center [521, 190] width 87 height 33
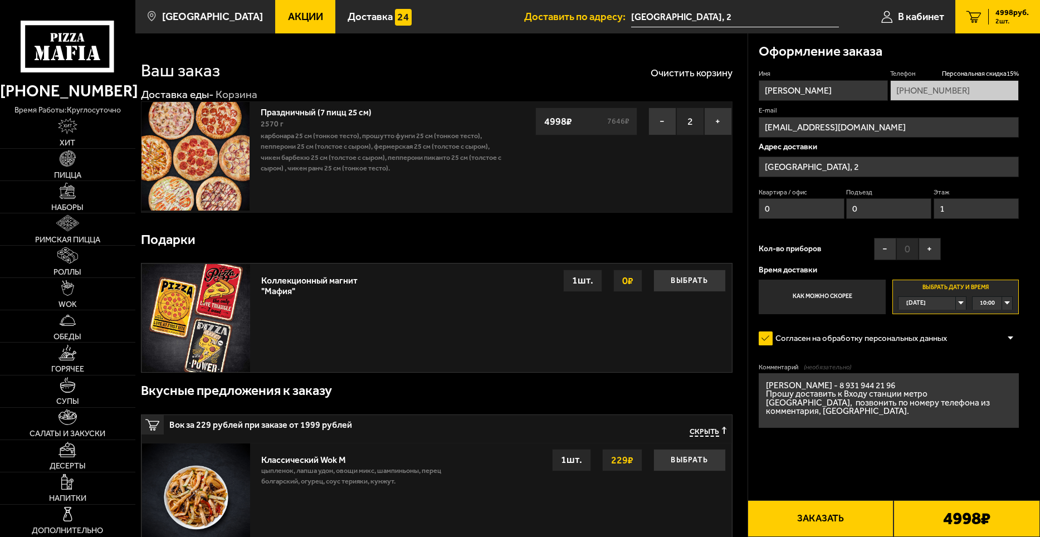
click at [940, 503] on div "4998 ₽" at bounding box center [967, 518] width 147 height 37
click at [875, 510] on button "Заказать" at bounding box center [821, 518] width 147 height 37
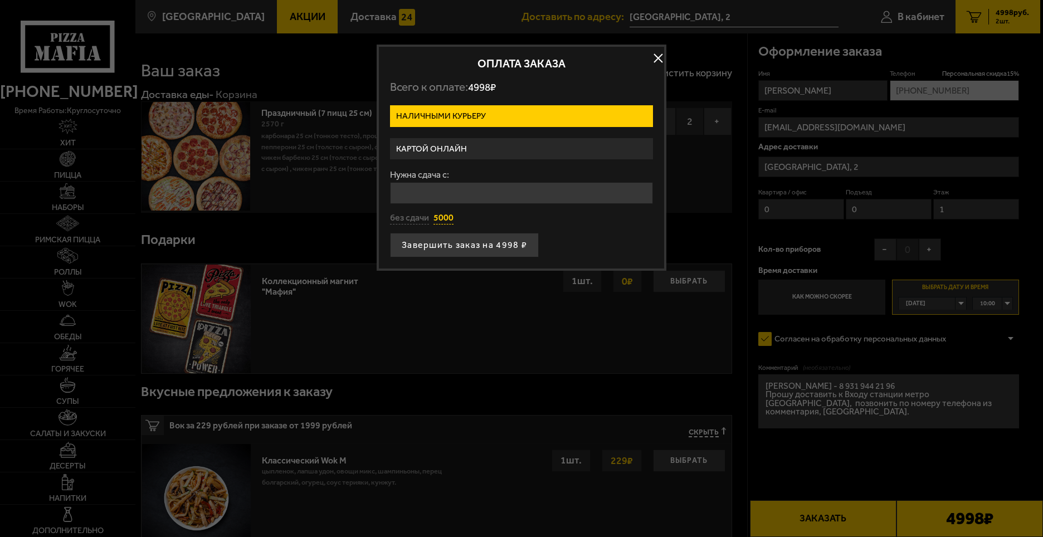
click at [451, 215] on button "5000" at bounding box center [444, 218] width 20 height 12
type input "5000"
click at [473, 244] on button "Завершить заказ на 4998 ₽" at bounding box center [464, 245] width 149 height 25
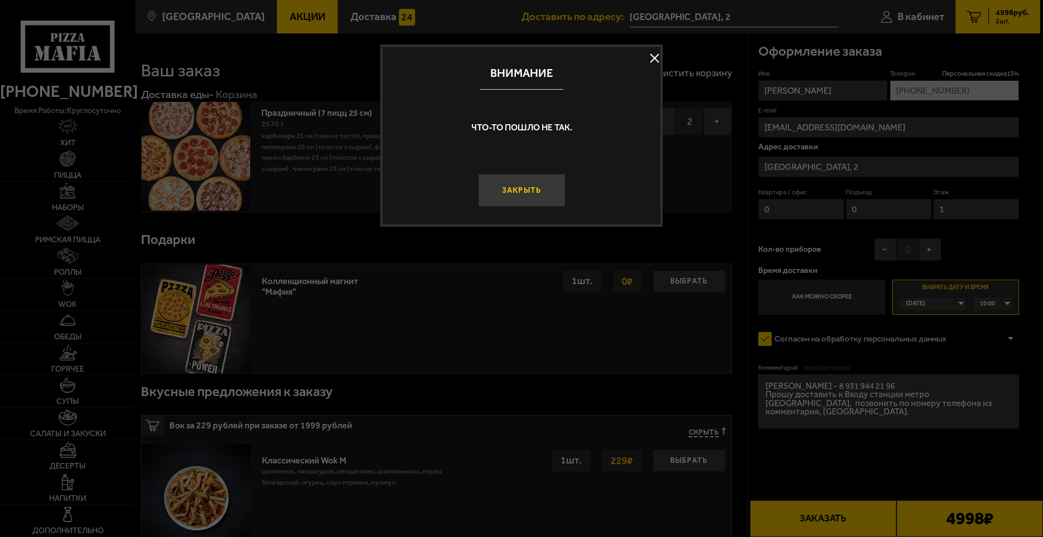
click at [527, 198] on button "Закрыть" at bounding box center [521, 190] width 87 height 33
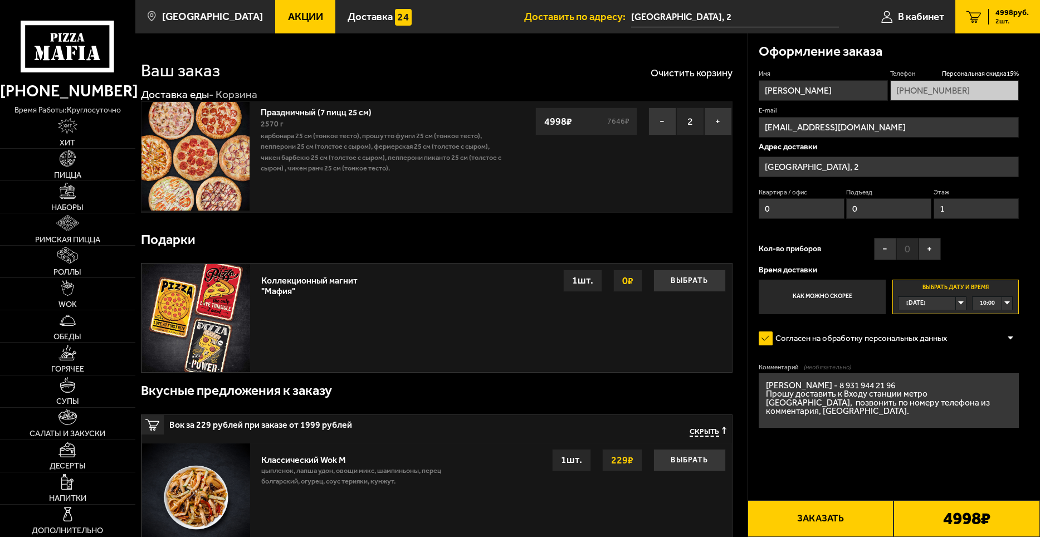
click at [822, 385] on textarea "[PERSON_NAME] - 8 931 944 21 96 Прошу доставить к Входу станции метро [GEOGRAPH…" at bounding box center [889, 400] width 260 height 54
type textarea "[PERSON_NAME] - 8 931 344 21 96 Прошу доставить к Входу станции метро [GEOGRAPH…"
click at [945, 308] on div "[DATE]" at bounding box center [927, 303] width 57 height 12
click at [942, 334] on li "[DATE]" at bounding box center [932, 329] width 66 height 13
